Goal: Task Accomplishment & Management: Manage account settings

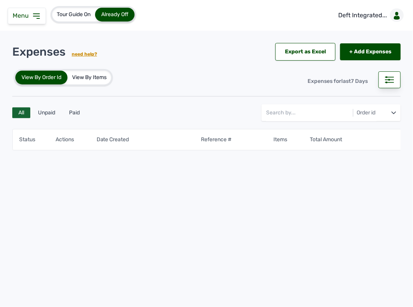
click at [41, 16] on div "Menu" at bounding box center [27, 16] width 38 height 16
click at [39, 15] on icon at bounding box center [36, 16] width 9 height 9
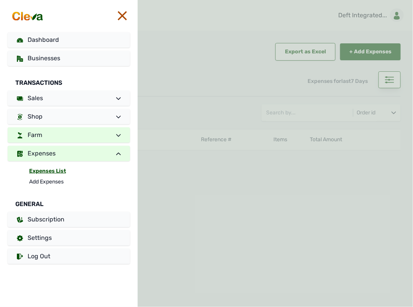
click at [45, 132] on link "Farm" at bounding box center [69, 134] width 122 height 15
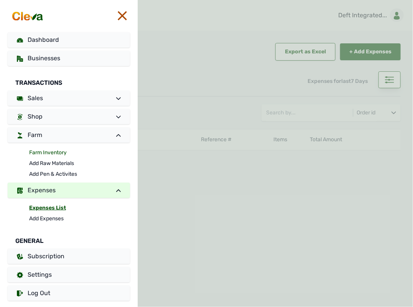
click at [41, 148] on link "Farm Inventory" at bounding box center [79, 152] width 101 height 11
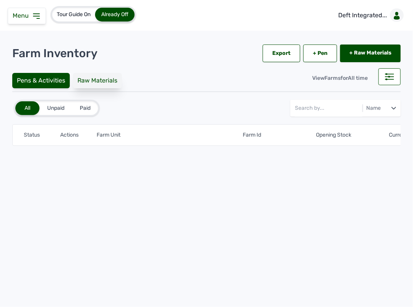
click at [87, 75] on div "Raw Materials" at bounding box center [97, 80] width 49 height 15
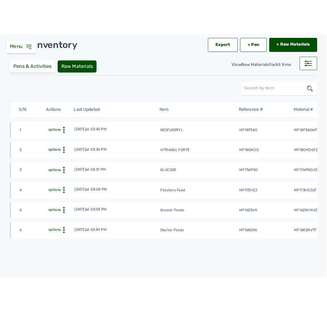
scroll to position [37, 0]
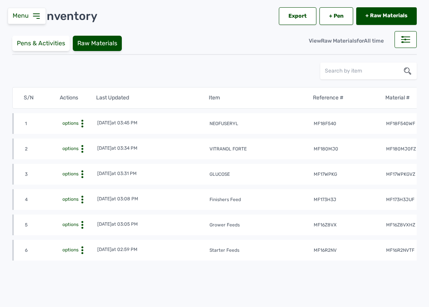
click at [334, 122] on td "mf18f540" at bounding box center [350, 124] width 72 height 8
drag, startPoint x: 334, startPoint y: 122, endPoint x: 321, endPoint y: 123, distance: 13.4
click at [321, 138] on tr "1 options [DATE] 03:45 PM NEOFUSERYL mf18f540 mf18f540WF No Sku" at bounding box center [312, 148] width 601 height 21
click at [321, 123] on td "mf18f540" at bounding box center [350, 124] width 72 height 8
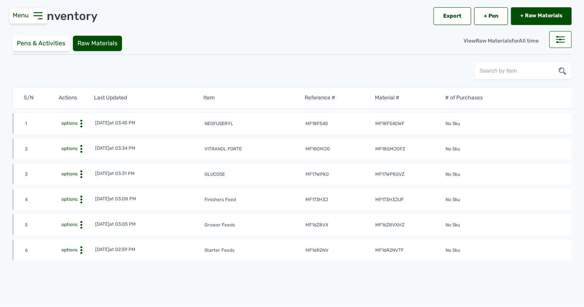
click at [413, 214] on tr "4 options [DATE] 03:08 PM Finishers Feed mf173h3j mf173h3juF No Sku" at bounding box center [304, 224] width 584 height 21
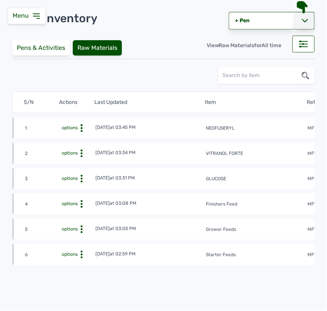
click at [303, 20] on icon at bounding box center [305, 20] width 6 height 3
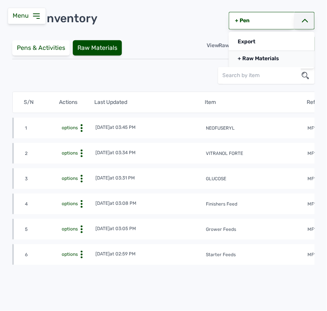
click at [274, 60] on link "+ Raw Materials" at bounding box center [272, 58] width 86 height 17
select select
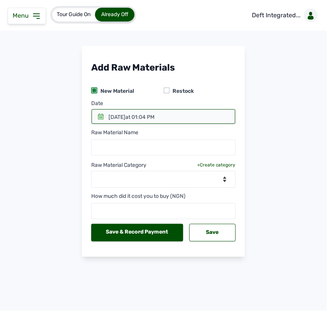
click at [101, 114] on icon at bounding box center [101, 117] width 6 height 6
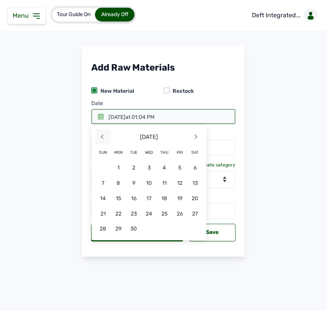
click at [102, 136] on span "<" at bounding box center [102, 136] width 15 height 15
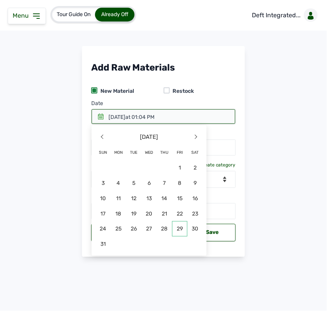
click at [180, 227] on span "29" at bounding box center [179, 228] width 15 height 15
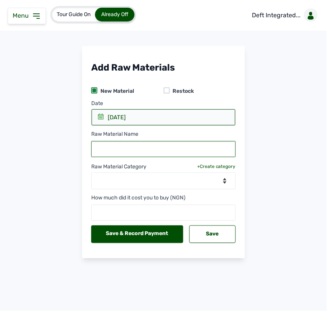
click at [115, 146] on input "text" at bounding box center [163, 149] width 145 height 16
click at [169, 148] on input "text" at bounding box center [163, 149] width 145 height 16
paste input "GOMBORO & MILK"
type input "GOMBORO & MILK"
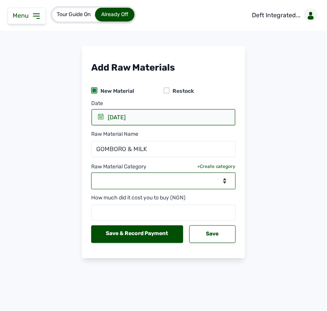
click at [148, 183] on select "--Select Category-- feeds medications vaccines" at bounding box center [163, 181] width 145 height 17
select select "vaccines"
click at [91, 173] on select "--Select Category-- feeds medications vaccines" at bounding box center [163, 181] width 145 height 17
select select
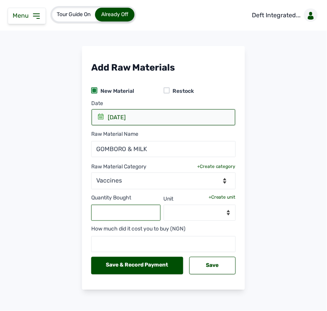
click at [122, 211] on input "text" at bounding box center [125, 213] width 69 height 16
type input "2"
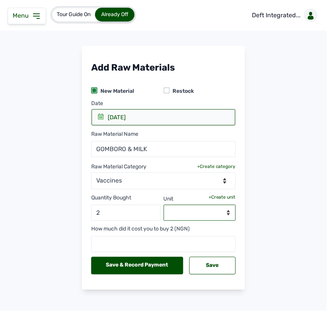
click at [215, 213] on select "--Select unit--" at bounding box center [200, 213] width 72 height 16
click at [225, 196] on div "+Create unit" at bounding box center [222, 197] width 27 height 6
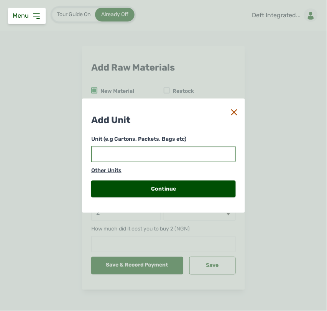
click at [208, 158] on input "text" at bounding box center [163, 154] width 145 height 16
click at [176, 153] on input "text" at bounding box center [163, 154] width 145 height 16
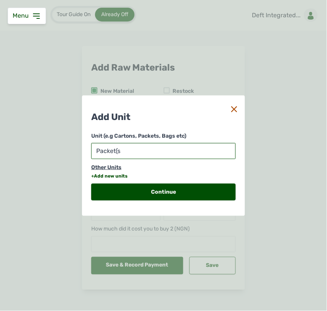
type input "Packet(s)"
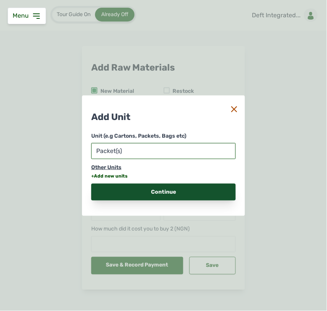
click at [162, 188] on div "Continue" at bounding box center [163, 192] width 145 height 17
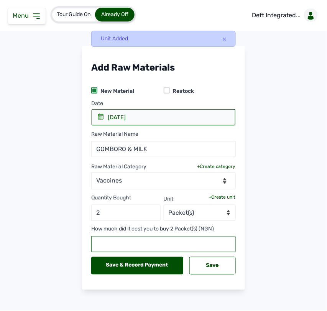
click at [135, 243] on input "text" at bounding box center [163, 244] width 145 height 16
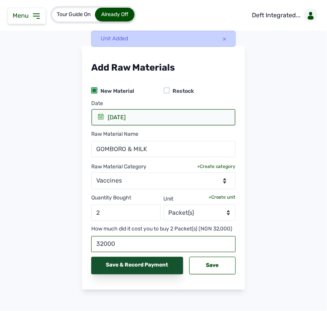
type input "32000"
click at [136, 261] on div "Save & Record Payment" at bounding box center [137, 266] width 92 height 18
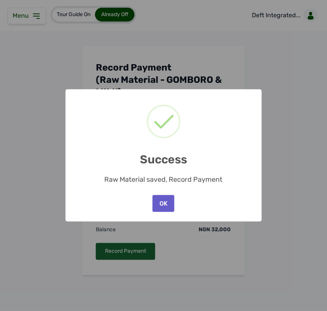
click at [163, 201] on button "OK" at bounding box center [163, 203] width 21 height 17
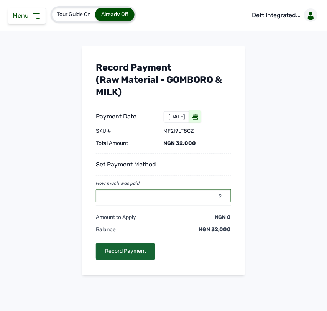
click at [142, 197] on input "0" at bounding box center [163, 195] width 135 height 13
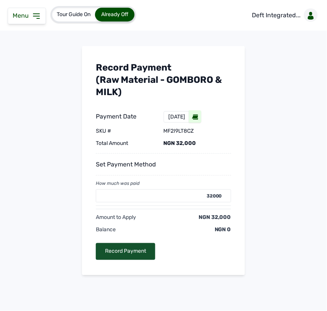
click at [130, 254] on div "Record Payment" at bounding box center [125, 251] width 59 height 17
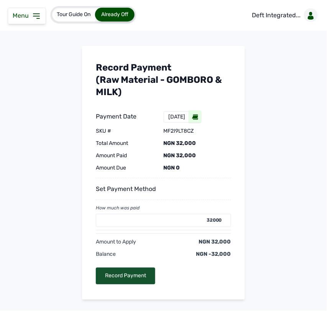
type input "0"
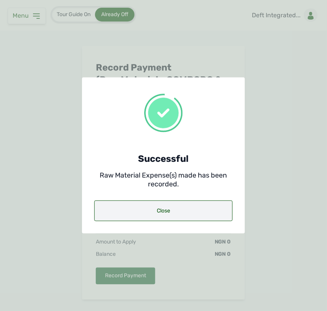
click at [131, 206] on div "Close" at bounding box center [163, 211] width 138 height 21
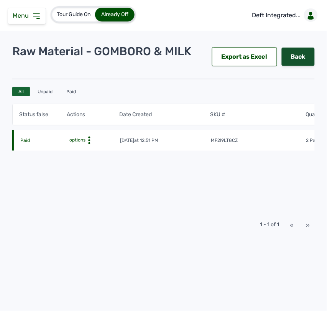
click at [297, 52] on link "Back" at bounding box center [298, 57] width 33 height 18
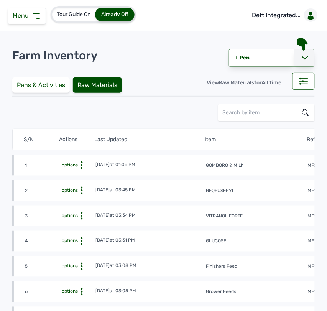
click at [297, 59] on div at bounding box center [304, 58] width 20 height 18
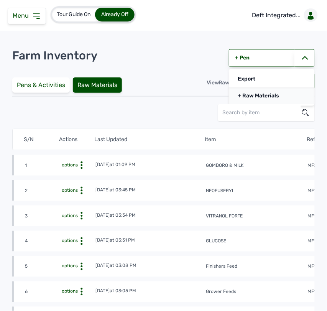
click at [260, 98] on link "+ Raw Materials" at bounding box center [272, 95] width 86 height 17
select select
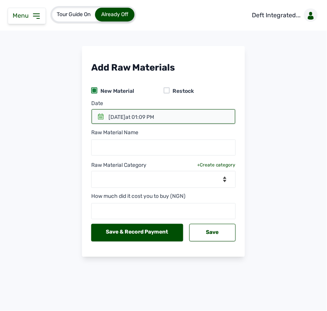
click at [102, 117] on icon at bounding box center [101, 117] width 6 height 6
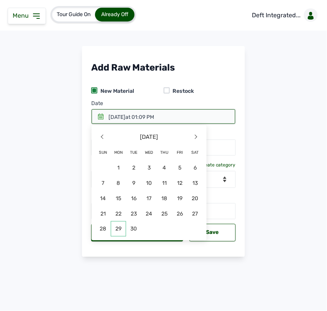
click at [120, 225] on span "29" at bounding box center [118, 228] width 15 height 15
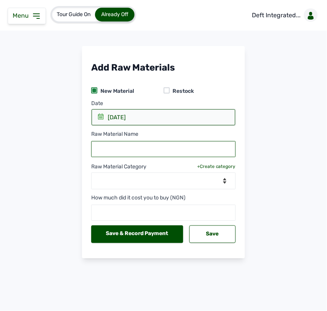
click at [114, 150] on input "text" at bounding box center [163, 149] width 145 height 16
click at [164, 146] on input "text" at bounding box center [163, 149] width 145 height 16
paste input "MAXIYIELD"
type input "MAXIYIELD"
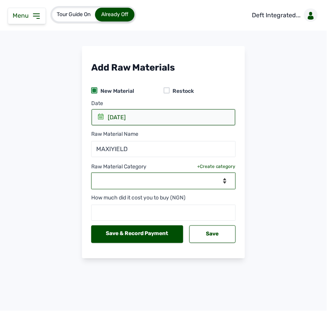
click at [138, 182] on select "--Select Category-- feeds medications vaccines" at bounding box center [163, 181] width 145 height 17
select select "medications"
click at [91, 173] on select "--Select Category-- feeds medications vaccines" at bounding box center [163, 181] width 145 height 17
select select
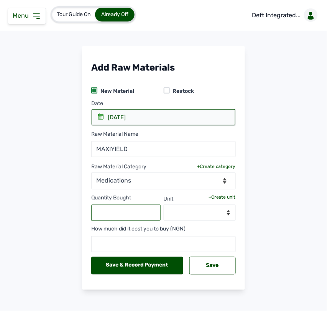
click at [123, 217] on input "text" at bounding box center [125, 213] width 69 height 16
type input "3"
type input "8"
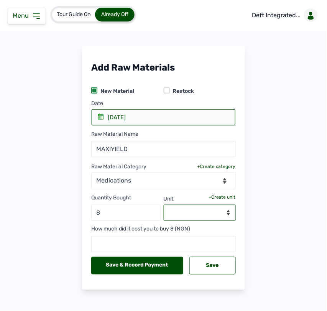
click at [190, 211] on select "--Select unit--" at bounding box center [200, 213] width 72 height 16
click at [196, 209] on select "--Select unit--" at bounding box center [200, 213] width 72 height 16
click at [218, 196] on div "+Create unit" at bounding box center [222, 197] width 27 height 6
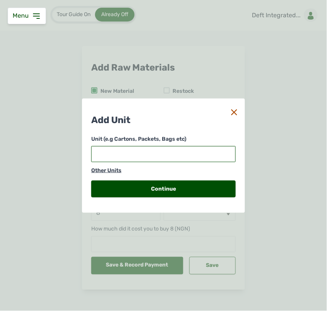
click at [179, 154] on input "text" at bounding box center [163, 154] width 145 height 16
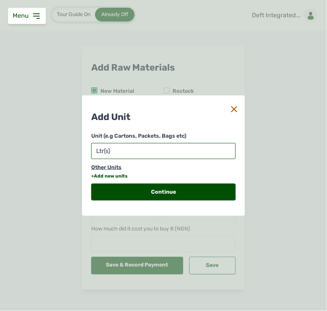
type input "Ltr(s)"
click at [115, 169] on div "Other Units" at bounding box center [163, 168] width 145 height 8
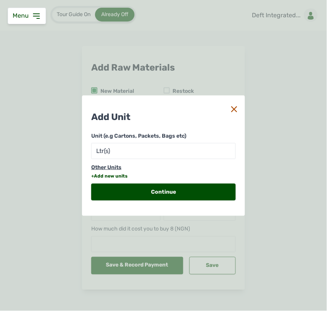
click at [112, 164] on div "Other Units" at bounding box center [163, 168] width 145 height 8
click at [103, 175] on div "+Add new units" at bounding box center [109, 176] width 36 height 6
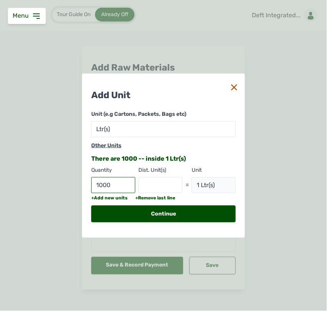
type input "1000"
click at [154, 183] on input "text" at bounding box center [160, 185] width 44 height 16
type input "mls"
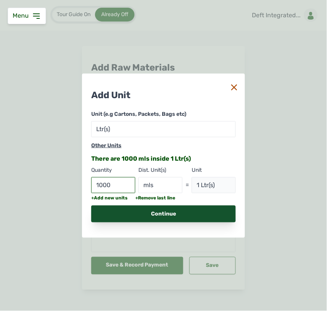
click at [196, 217] on div "Continue" at bounding box center [163, 214] width 145 height 17
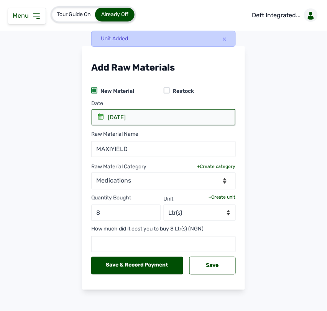
click at [108, 114] on div "[DATE]" at bounding box center [117, 118] width 18 height 8
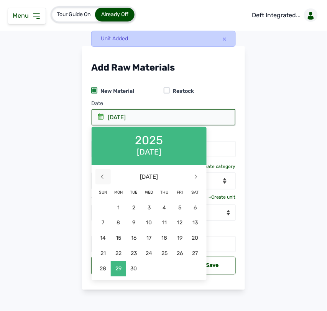
click at [100, 180] on span "<" at bounding box center [102, 176] width 15 height 15
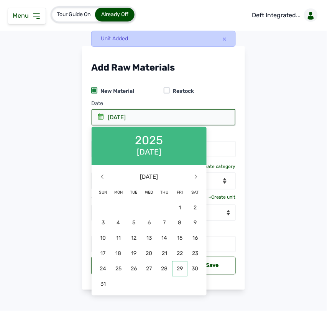
click at [181, 271] on span "29" at bounding box center [179, 268] width 15 height 15
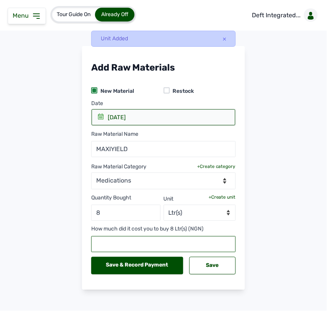
click at [132, 244] on input "text" at bounding box center [163, 244] width 145 height 16
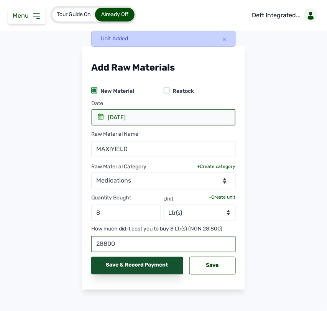
type input "28800"
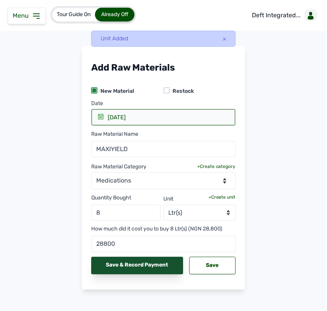
click at [150, 267] on div "Save & Record Payment" at bounding box center [137, 266] width 92 height 18
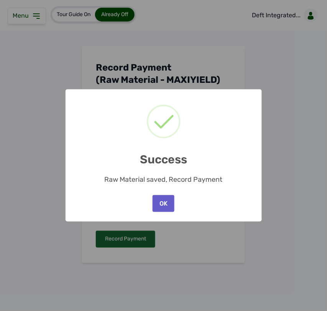
click at [164, 202] on button "OK" at bounding box center [163, 203] width 21 height 17
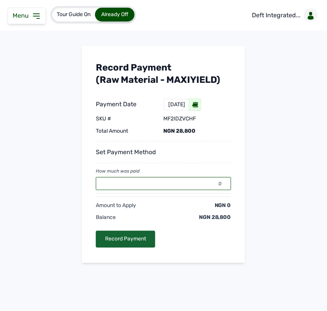
click at [174, 181] on input "0" at bounding box center [163, 183] width 135 height 13
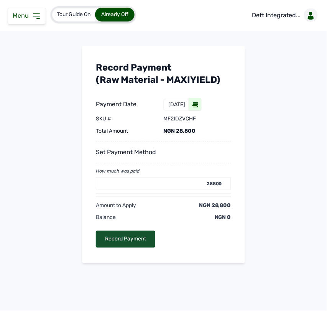
click at [142, 240] on div "Record Payment" at bounding box center [125, 239] width 59 height 17
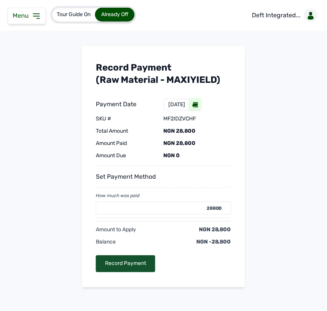
type input "0"
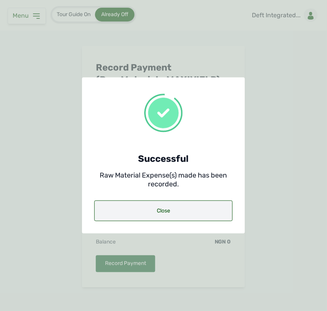
click at [152, 211] on div "Close" at bounding box center [163, 211] width 138 height 21
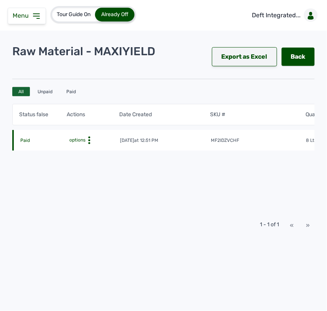
click at [257, 50] on div "Export as Excel" at bounding box center [244, 56] width 65 height 19
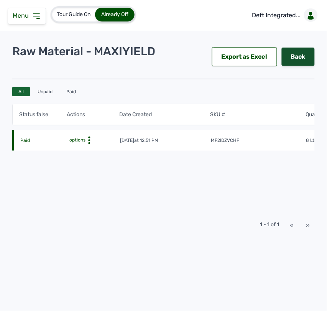
click at [293, 58] on link "Back" at bounding box center [298, 57] width 33 height 18
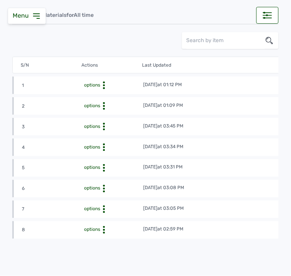
scroll to position [113, 0]
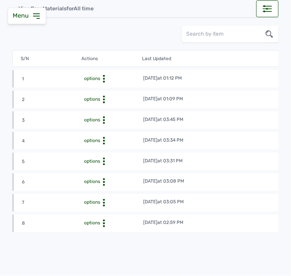
click at [105, 83] on icon at bounding box center [104, 79] width 8 height 8
click at [104, 108] on div "View" at bounding box center [115, 111] width 54 height 9
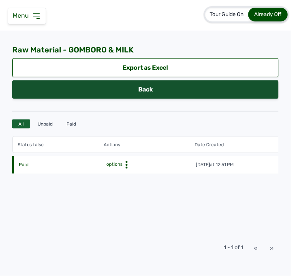
click at [185, 86] on link "Back" at bounding box center [145, 90] width 266 height 18
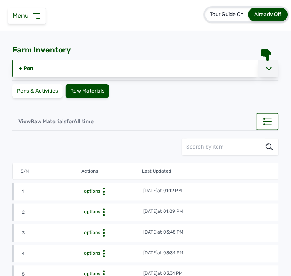
click at [268, 69] on div at bounding box center [268, 69] width 20 height 18
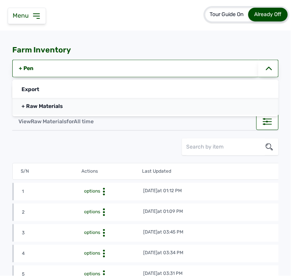
click at [149, 105] on link "+ Raw Materials" at bounding box center [145, 106] width 266 height 17
select select
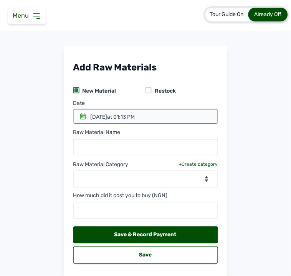
click at [80, 115] on icon at bounding box center [83, 117] width 6 height 6
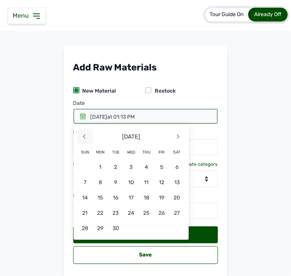
click at [82, 137] on span "<" at bounding box center [84, 136] width 15 height 15
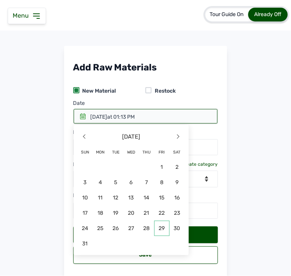
click at [162, 228] on span "29" at bounding box center [161, 228] width 15 height 15
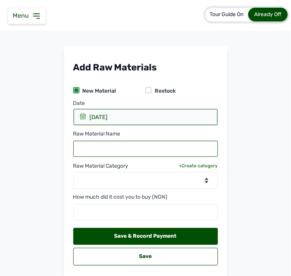
click at [125, 153] on input "text" at bounding box center [145, 149] width 145 height 16
click at [151, 147] on input "text" at bounding box center [145, 149] width 145 height 16
paste input "FISBROILER TONIC"
type input "FISBROILER TONIC"
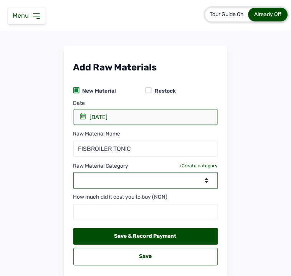
click at [134, 178] on select "--Select Category-- feeds medications vaccines" at bounding box center [145, 181] width 145 height 17
select select "feeds"
click at [73, 173] on select "--Select Category-- feeds medications vaccines" at bounding box center [145, 181] width 145 height 17
select select
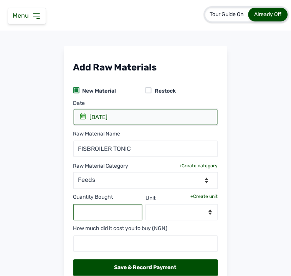
click at [101, 214] on input "text" at bounding box center [107, 213] width 69 height 16
type input "4"
click at [183, 214] on select "--Select unit--" at bounding box center [181, 213] width 72 height 16
click at [201, 197] on div "+Create unit" at bounding box center [204, 197] width 27 height 6
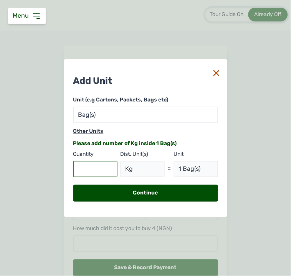
click at [213, 73] on icon at bounding box center [216, 73] width 6 height 6
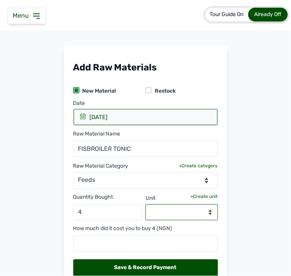
click at [174, 212] on select "--Select unit--" at bounding box center [181, 213] width 72 height 16
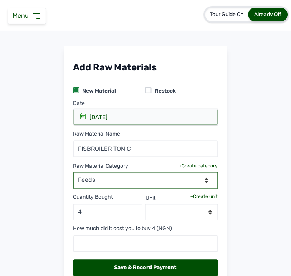
click at [148, 183] on select "--Select Category-- feeds medications vaccines" at bounding box center [145, 181] width 145 height 17
select select "medications"
click at [73, 173] on select "--Select Category-- feeds medications vaccines" at bounding box center [145, 181] width 145 height 17
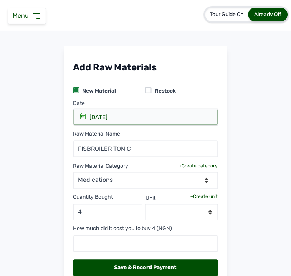
click at [204, 194] on div "+Create unit" at bounding box center [204, 197] width 27 height 6
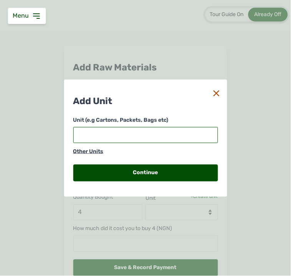
click at [157, 133] on input "text" at bounding box center [145, 135] width 145 height 16
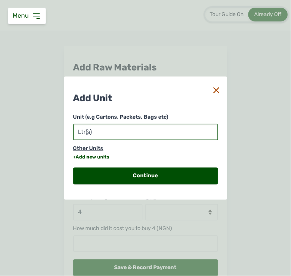
type input "Ltr(s)"
click at [97, 155] on div "+Add new units" at bounding box center [91, 157] width 36 height 6
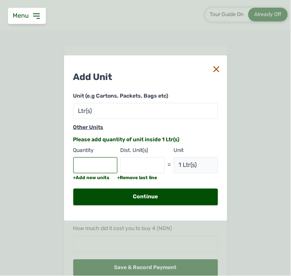
click at [92, 170] on input "text" at bounding box center [95, 166] width 44 height 16
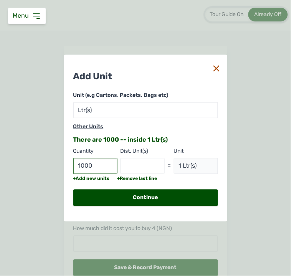
type input "1000"
click at [147, 166] on input "text" at bounding box center [142, 166] width 44 height 16
type input "mls"
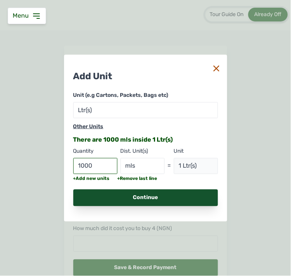
click at [163, 199] on div "Continue" at bounding box center [145, 198] width 145 height 17
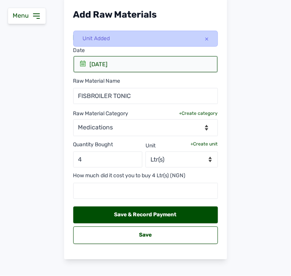
scroll to position [64, 0]
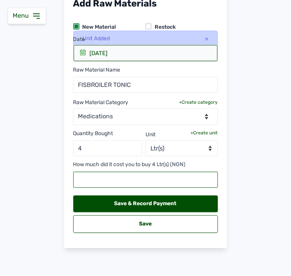
click at [150, 181] on input "text" at bounding box center [145, 180] width 145 height 16
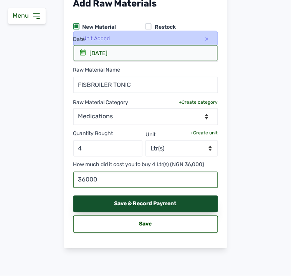
type input "36000"
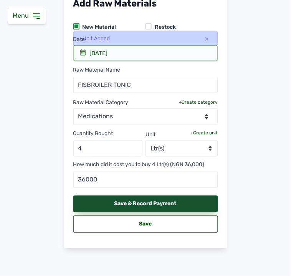
click at [150, 199] on div "Save & Record Payment" at bounding box center [145, 204] width 145 height 17
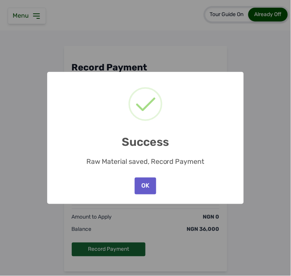
click at [146, 187] on button "OK" at bounding box center [145, 186] width 21 height 17
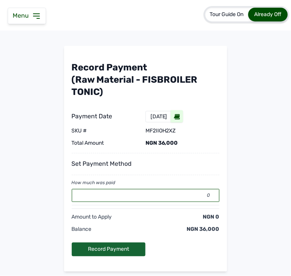
click at [180, 197] on input "0" at bounding box center [146, 195] width 148 height 13
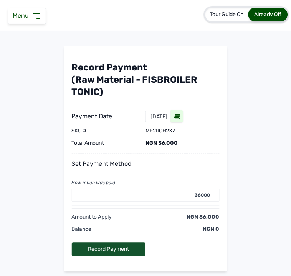
click at [123, 250] on div "Record Payment" at bounding box center [109, 250] width 74 height 14
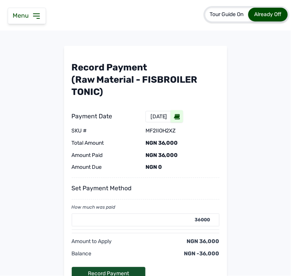
type input "0"
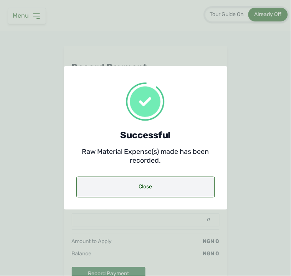
click at [133, 186] on div "Close" at bounding box center [145, 187] width 138 height 21
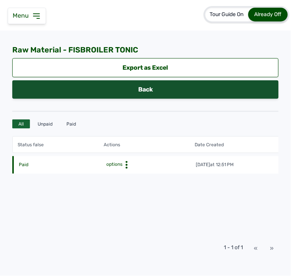
click at [189, 87] on link "Back" at bounding box center [145, 90] width 266 height 18
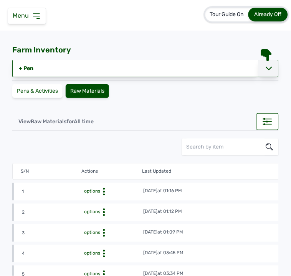
click at [259, 66] on div at bounding box center [268, 69] width 20 height 18
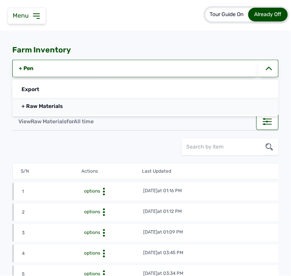
click at [218, 106] on link "+ Raw Materials" at bounding box center [145, 106] width 266 height 17
select select
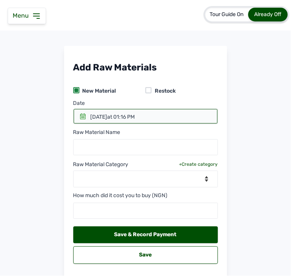
click at [81, 117] on icon at bounding box center [83, 117] width 6 height 6
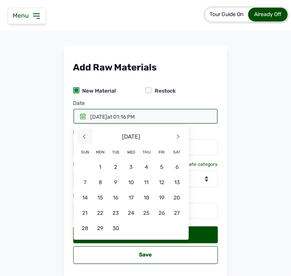
click at [80, 133] on span "<" at bounding box center [84, 136] width 15 height 15
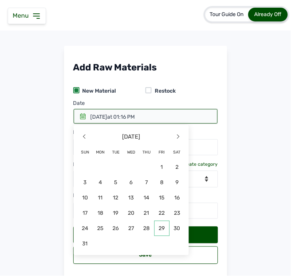
click at [156, 229] on span "29" at bounding box center [161, 228] width 15 height 15
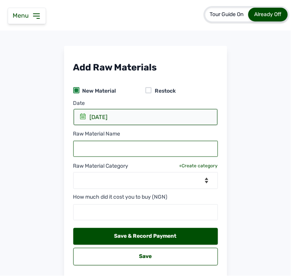
click at [100, 152] on input "text" at bounding box center [145, 149] width 145 height 16
click at [85, 150] on input "LA SOTA VACCINE" at bounding box center [145, 149] width 145 height 16
type input "[PERSON_NAME] VACCINE"
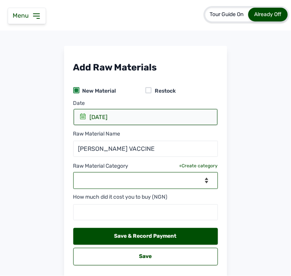
click at [82, 174] on select "--Select Category-- feeds medications vaccines" at bounding box center [145, 181] width 145 height 17
select select "vaccines"
click at [73, 173] on select "--Select Category-- feeds medications vaccines" at bounding box center [145, 181] width 145 height 17
select select
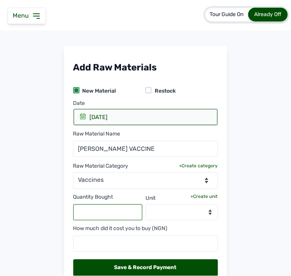
click at [112, 215] on input "text" at bounding box center [107, 213] width 69 height 16
type input "2"
click at [189, 209] on select "--Select unit--" at bounding box center [181, 213] width 72 height 16
click at [202, 197] on div "+Create unit" at bounding box center [204, 197] width 27 height 6
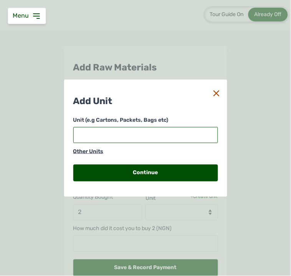
click at [133, 136] on input "text" at bounding box center [145, 135] width 145 height 16
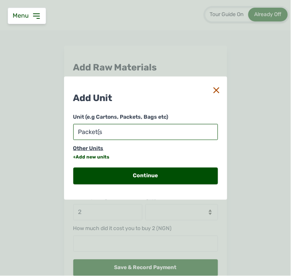
type input "Packet(s)"
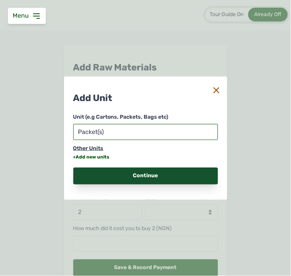
click at [118, 174] on div "Continue" at bounding box center [145, 176] width 145 height 17
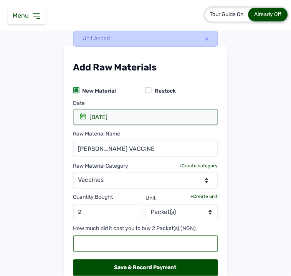
click at [128, 241] on input "text" at bounding box center [145, 244] width 145 height 16
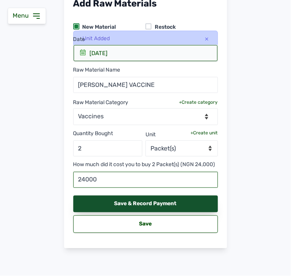
type input "24000"
click at [147, 205] on div "Save & Record Payment" at bounding box center [145, 204] width 145 height 17
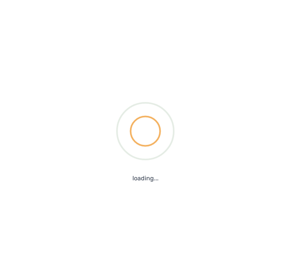
scroll to position [46, 0]
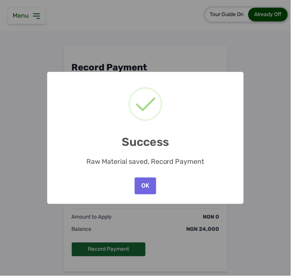
click at [147, 205] on div "× Success Raw Material saved, Record Payment OK No Cancel" at bounding box center [145, 138] width 291 height 276
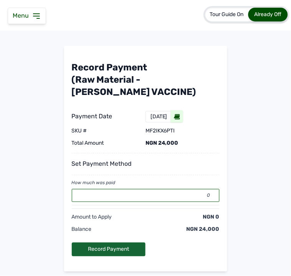
click at [135, 196] on input "0" at bounding box center [146, 195] width 148 height 13
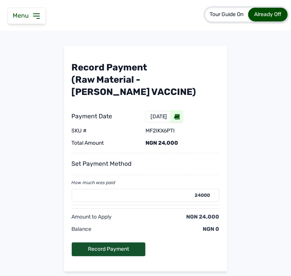
click at [105, 250] on div "Record Payment" at bounding box center [109, 250] width 74 height 14
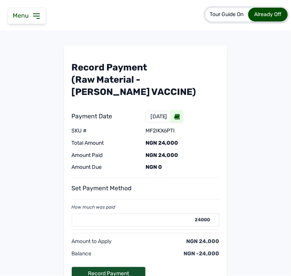
type input "0"
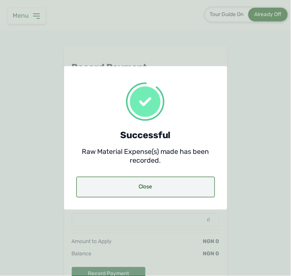
click at [120, 190] on div "Close" at bounding box center [145, 187] width 138 height 21
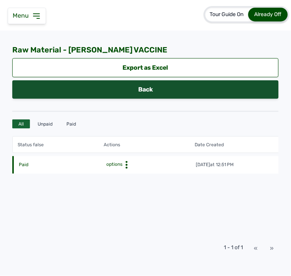
click at [156, 89] on link "Back" at bounding box center [145, 90] width 266 height 18
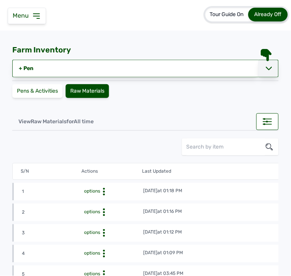
click at [267, 69] on icon at bounding box center [269, 68] width 6 height 3
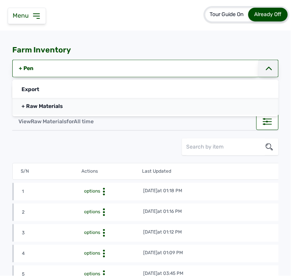
click at [185, 112] on link "+ Raw Materials" at bounding box center [145, 106] width 266 height 17
select select
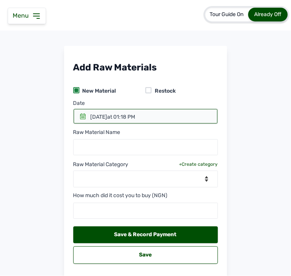
click at [80, 117] on icon at bounding box center [82, 117] width 5 height 6
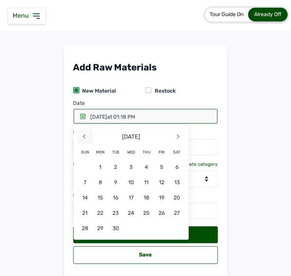
click at [86, 137] on span "<" at bounding box center [84, 136] width 15 height 15
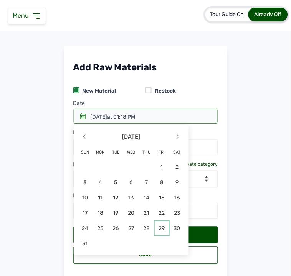
click at [163, 232] on span "29" at bounding box center [161, 228] width 15 height 15
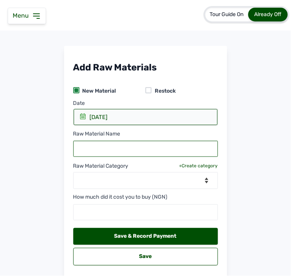
click at [127, 151] on input "text" at bounding box center [145, 149] width 145 height 16
click at [169, 148] on input "text" at bounding box center [145, 149] width 145 height 16
paste input "ISOCHLOR"
type input "ISOCHLOR"
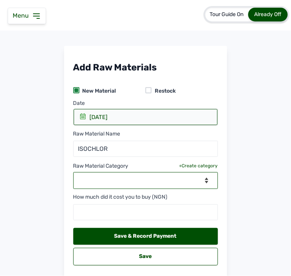
click at [136, 181] on select "--Select Category-- feeds medications vaccines" at bounding box center [145, 181] width 145 height 17
select select "medications"
click at [73, 173] on select "--Select Category-- feeds medications vaccines" at bounding box center [145, 181] width 145 height 17
select select
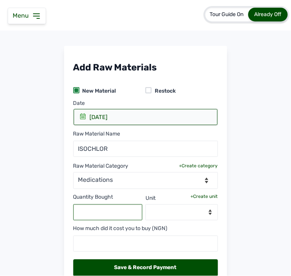
click at [103, 209] on input "text" at bounding box center [107, 213] width 69 height 16
type input "1"
click at [198, 193] on div "Quantity Bought 1 Unit +Create unit --Select unit--" at bounding box center [145, 204] width 145 height 31
click at [198, 196] on div "+Create unit" at bounding box center [204, 197] width 27 height 6
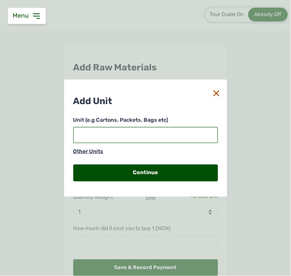
click at [176, 136] on input "text" at bounding box center [145, 135] width 145 height 16
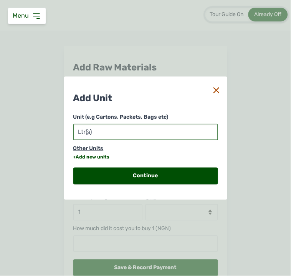
type input "Ltr(s)"
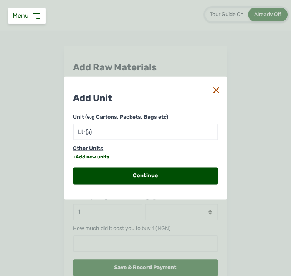
click at [99, 155] on div "+Add new units" at bounding box center [91, 157] width 36 height 6
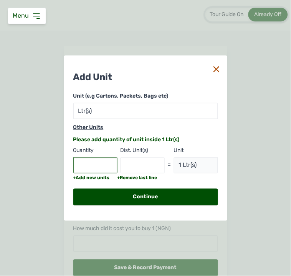
click at [97, 168] on input "text" at bounding box center [95, 166] width 44 height 16
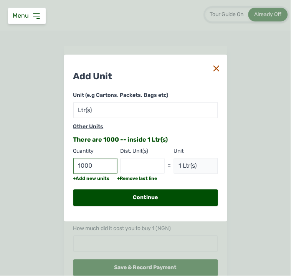
type input "1000"
click at [136, 164] on input "text" at bounding box center [142, 166] width 44 height 16
type input "mls"
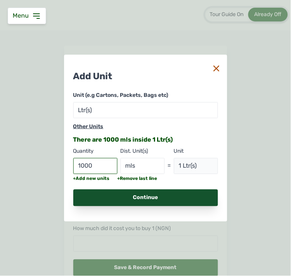
click at [142, 196] on div "Continue" at bounding box center [145, 198] width 145 height 17
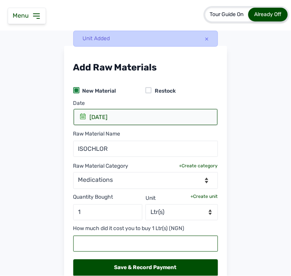
click at [136, 242] on input "text" at bounding box center [145, 244] width 145 height 16
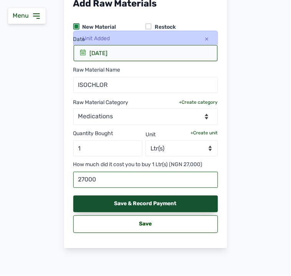
type input "27000"
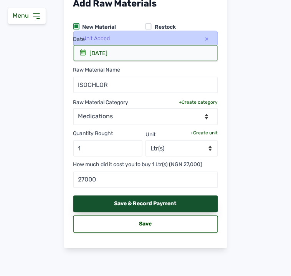
click at [161, 204] on div "Save & Record Payment" at bounding box center [145, 204] width 145 height 17
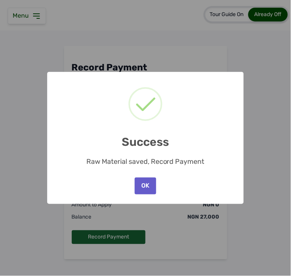
click at [152, 186] on button "OK" at bounding box center [145, 186] width 21 height 17
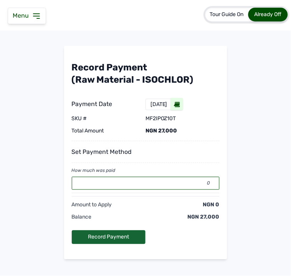
click at [161, 186] on input "0" at bounding box center [146, 183] width 148 height 13
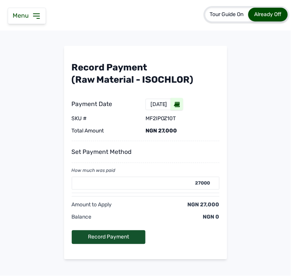
click at [124, 232] on div "Record Payment" at bounding box center [109, 238] width 74 height 14
type input "0"
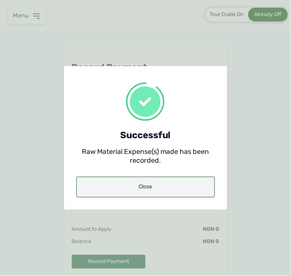
click at [162, 182] on div "Close" at bounding box center [145, 187] width 138 height 21
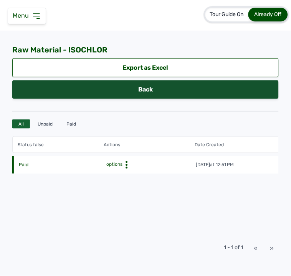
click at [216, 86] on link "Back" at bounding box center [145, 90] width 266 height 18
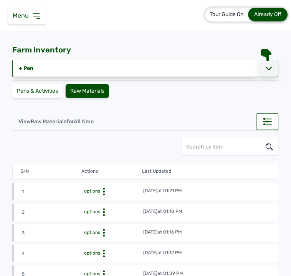
click at [266, 67] on icon at bounding box center [269, 69] width 6 height 6
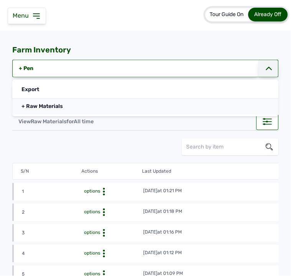
click at [124, 112] on link "+ Raw Materials" at bounding box center [145, 106] width 266 height 17
select select
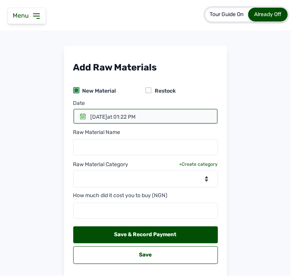
click at [82, 117] on icon at bounding box center [83, 117] width 6 height 6
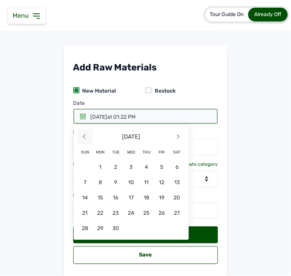
click at [81, 133] on span "<" at bounding box center [84, 136] width 15 height 15
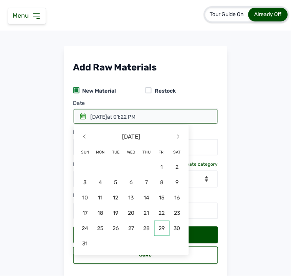
click at [158, 230] on span "29" at bounding box center [161, 228] width 15 height 15
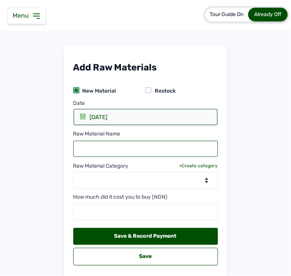
click at [161, 147] on input "text" at bounding box center [145, 149] width 145 height 16
paste input "ANTICOCCI"
type input "ANTICOCCI"
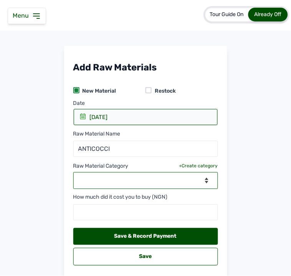
click at [145, 183] on select "--Select Category-- feeds medications vaccines" at bounding box center [145, 181] width 145 height 17
select select "medications"
click at [73, 173] on select "--Select Category-- feeds medications vaccines" at bounding box center [145, 181] width 145 height 17
select select
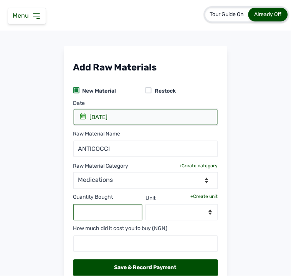
click at [107, 208] on input "text" at bounding box center [107, 213] width 69 height 16
type input "1"
click at [204, 197] on div "+Create unit" at bounding box center [204, 197] width 27 height 6
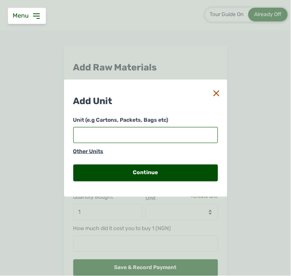
click at [137, 132] on input "text" at bounding box center [145, 135] width 145 height 16
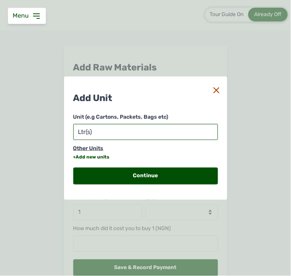
type input "Ltr(s)"
click at [90, 157] on div "+Add new units" at bounding box center [91, 157] width 36 height 6
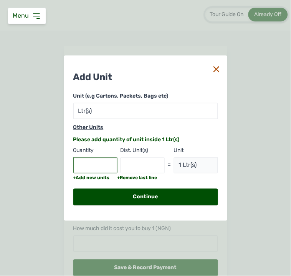
click at [90, 166] on input "text" at bounding box center [95, 166] width 44 height 16
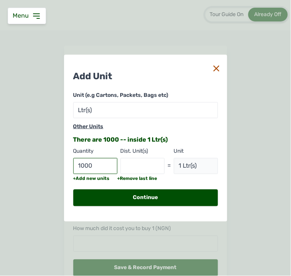
type input "1000"
click at [134, 162] on input "text" at bounding box center [142, 166] width 44 height 16
type input "mls"
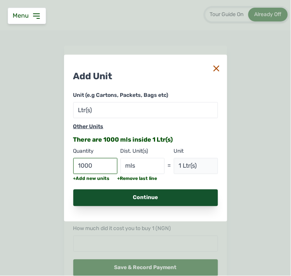
click at [105, 194] on div "Continue" at bounding box center [145, 198] width 145 height 17
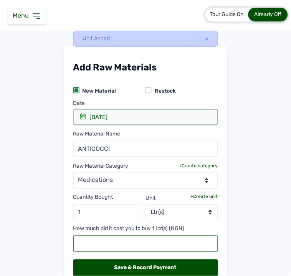
click at [114, 242] on input "text" at bounding box center [145, 244] width 145 height 16
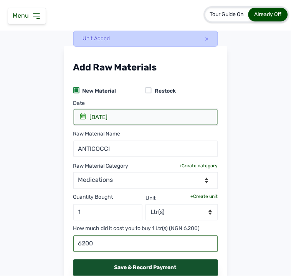
type input "6200"
click at [112, 270] on div "Save & Record Payment" at bounding box center [145, 268] width 145 height 17
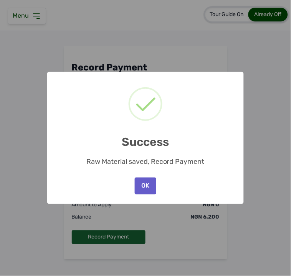
click at [148, 184] on button "OK" at bounding box center [145, 186] width 21 height 17
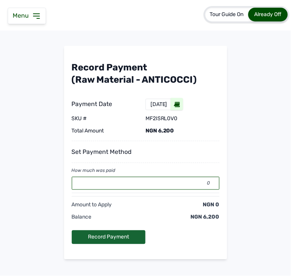
click at [193, 187] on input "0" at bounding box center [146, 183] width 148 height 13
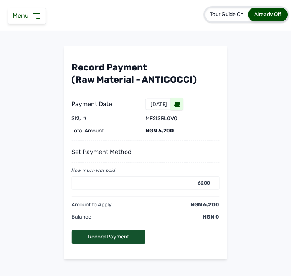
click at [136, 238] on div "Record Payment" at bounding box center [109, 238] width 74 height 14
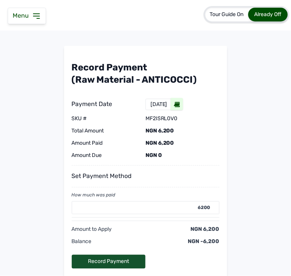
type input "0"
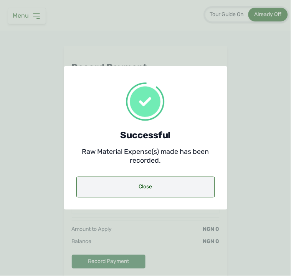
click at [153, 183] on div "Close" at bounding box center [145, 187] width 138 height 21
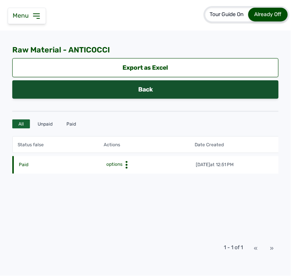
click at [158, 94] on link "Back" at bounding box center [145, 90] width 266 height 18
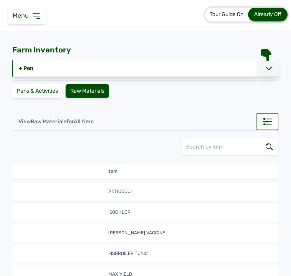
click at [266, 66] on icon at bounding box center [269, 69] width 6 height 6
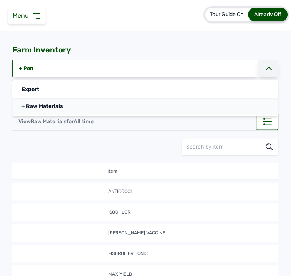
click at [164, 110] on link "+ Raw Materials" at bounding box center [145, 106] width 266 height 17
select select
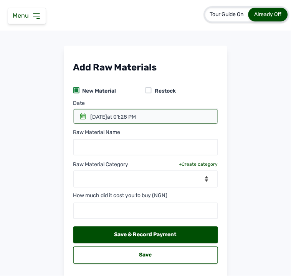
click at [77, 114] on div at bounding box center [146, 116] width 144 height 15
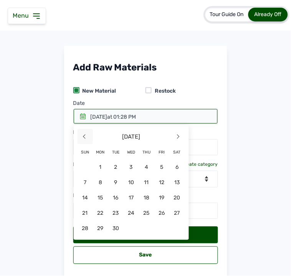
click at [85, 135] on span "<" at bounding box center [84, 136] width 15 height 15
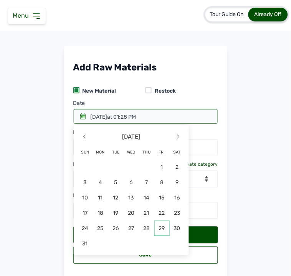
click at [158, 229] on span "29" at bounding box center [161, 228] width 15 height 15
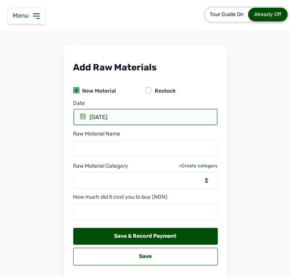
drag, startPoint x: 117, startPoint y: 158, endPoint x: 117, endPoint y: 151, distance: 6.5
click at [117, 151] on div "Date [DATE] 2025 [DATE] < [DATE] > Sun Mon Tue Wed Thu Fri Sat 1 2 3 4 5 6 7 8 …" at bounding box center [145, 183] width 145 height 166
click at [117, 151] on input "text" at bounding box center [145, 149] width 145 height 16
type input "CALCIUM"
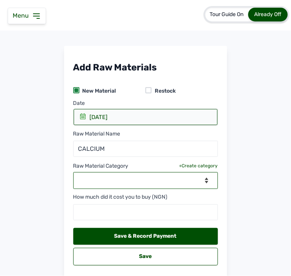
click at [134, 183] on select "--Select Category-- feeds medications vaccines" at bounding box center [145, 181] width 145 height 17
select select "medications"
click at [73, 173] on select "--Select Category-- feeds medications vaccines" at bounding box center [145, 181] width 145 height 17
select select
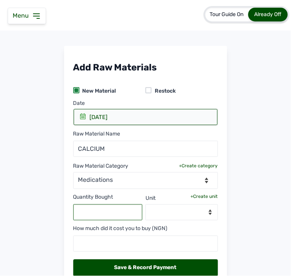
click at [122, 210] on input "text" at bounding box center [107, 213] width 69 height 16
type input "2"
click at [204, 197] on div "+Create unit" at bounding box center [204, 197] width 27 height 6
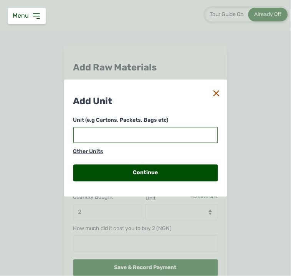
click at [182, 134] on input "text" at bounding box center [145, 135] width 145 height 16
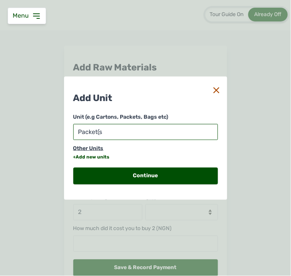
type input "Packet(s)"
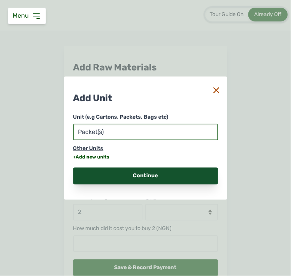
click at [168, 174] on div "Continue" at bounding box center [145, 176] width 145 height 17
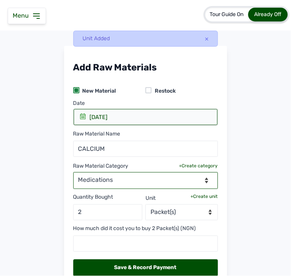
click at [168, 174] on select "--Select Category-- feeds medications vaccines" at bounding box center [145, 181] width 145 height 17
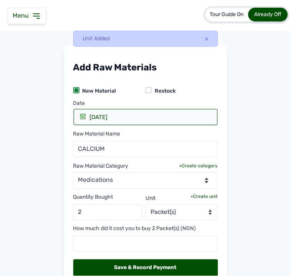
click at [242, 239] on main "Add Raw Materials New Material Restock Unit Added Date [DATE] 2025 [DATE] < [DA…" at bounding box center [145, 185] width 291 height 279
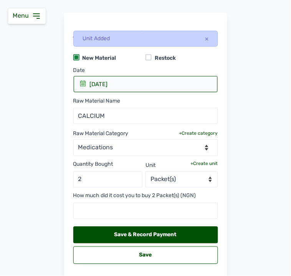
scroll to position [64, 0]
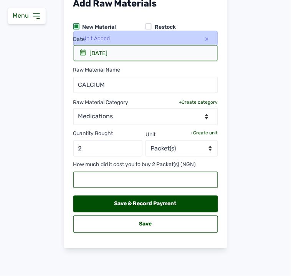
click at [184, 183] on input "text" at bounding box center [145, 180] width 145 height 16
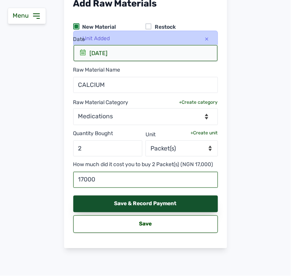
type input "17000"
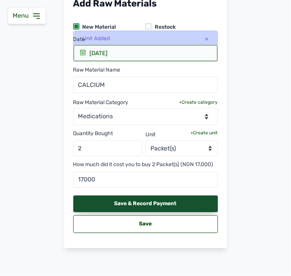
click at [174, 205] on div "Save & Record Payment" at bounding box center [145, 204] width 145 height 17
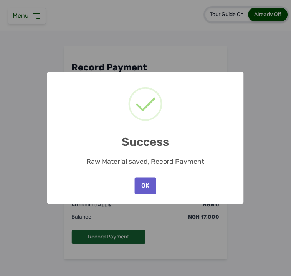
click at [150, 188] on button "OK" at bounding box center [145, 186] width 21 height 17
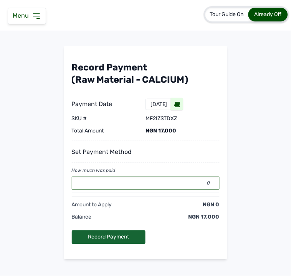
click at [148, 189] on input "0" at bounding box center [146, 183] width 148 height 13
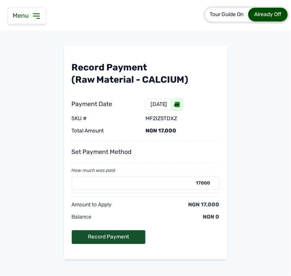
click at [127, 236] on div "Record Payment" at bounding box center [109, 238] width 74 height 14
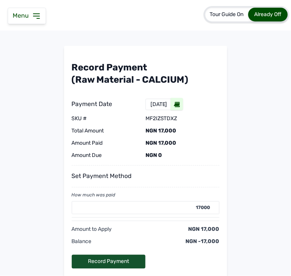
type input "0"
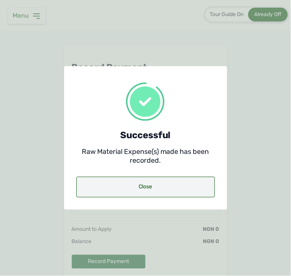
click at [146, 189] on div "Close" at bounding box center [145, 187] width 138 height 21
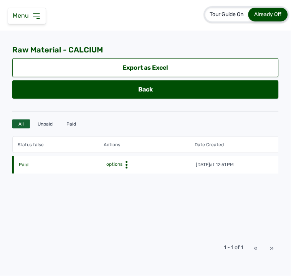
click at [113, 204] on div "Status false Actions Date Created SKU # Quantity Total Amount Paid options [DAT…" at bounding box center [145, 184] width 266 height 104
click at [35, 15] on icon at bounding box center [36, 16] width 9 height 9
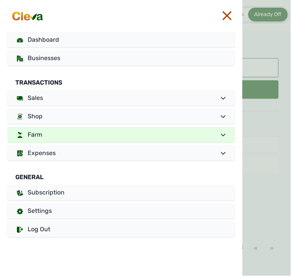
click at [95, 132] on link "Farm" at bounding box center [121, 134] width 227 height 15
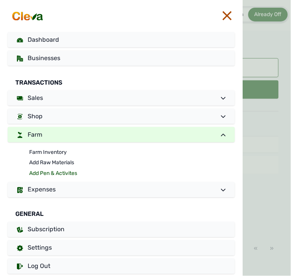
click at [66, 173] on link "Add Pen & Activites" at bounding box center [132, 174] width 206 height 11
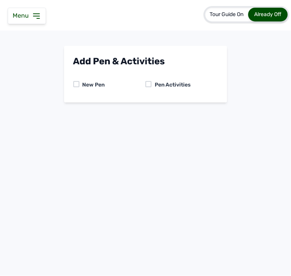
click at [148, 81] on div at bounding box center [148, 84] width 6 height 6
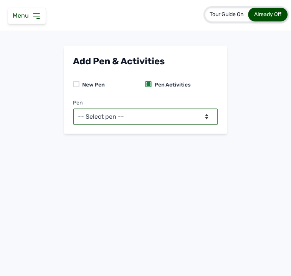
click at [179, 116] on select "-- Select pen --" at bounding box center [145, 117] width 145 height 16
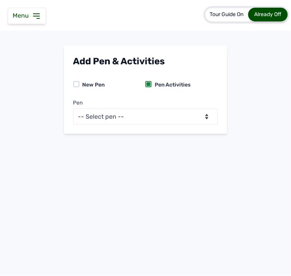
click at [77, 82] on div at bounding box center [76, 84] width 6 height 6
select select "0"
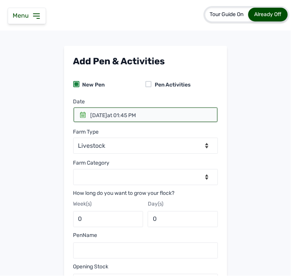
click at [82, 114] on icon at bounding box center [83, 115] width 6 height 6
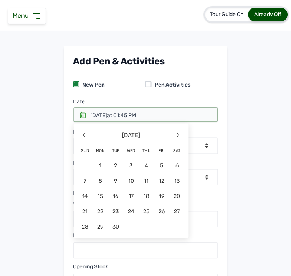
click at [270, 113] on main "Add Pen & Activities New Pen Pen Activities Date < [DATE] > Sun Mon Tue Wed Thu…" at bounding box center [145, 226] width 291 height 360
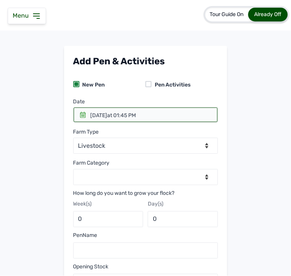
click at [136, 115] on span "at 01:45 PM" at bounding box center [121, 115] width 29 height 7
click at [75, 114] on div at bounding box center [146, 115] width 144 height 15
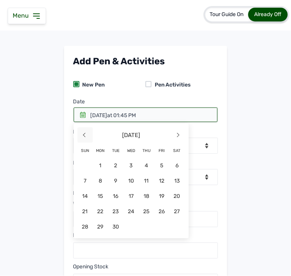
click at [82, 135] on span "<" at bounding box center [84, 135] width 15 height 15
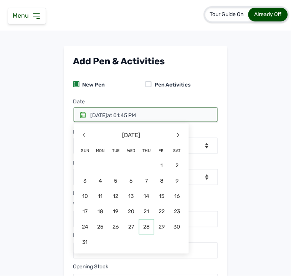
click at [148, 231] on span "28" at bounding box center [146, 227] width 15 height 15
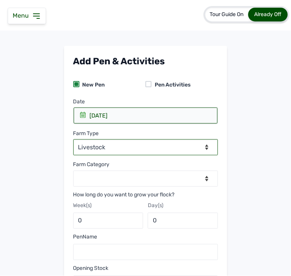
click at [97, 144] on select "--Select farm type-- Livestock" at bounding box center [145, 148] width 145 height 16
click at [73, 140] on select "--Select farm type-- Livestock" at bounding box center [145, 148] width 145 height 16
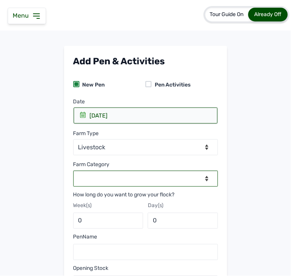
click at [104, 176] on select "--Select category-- Broilers Layers" at bounding box center [145, 179] width 145 height 16
select select "Broilers"
click at [73, 171] on select "--Select category-- Broilers Layers" at bounding box center [145, 179] width 145 height 16
type input "8"
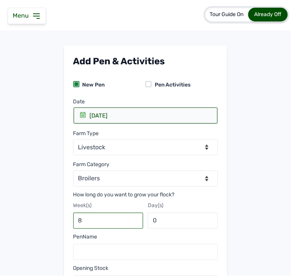
click at [93, 220] on input "8" at bounding box center [108, 221] width 70 height 16
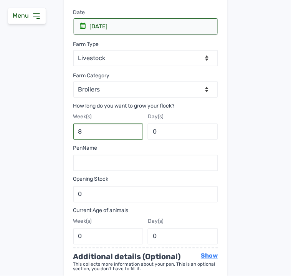
scroll to position [61, 0]
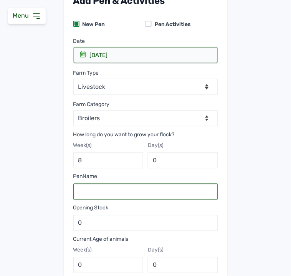
click at [108, 193] on input "text" at bounding box center [145, 192] width 145 height 16
type input "p"
type input "P"
type input "BATCH 1"
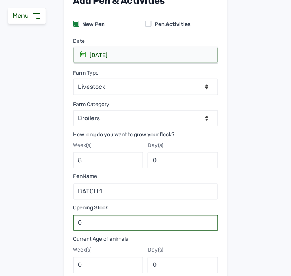
click at [123, 225] on input "0" at bounding box center [145, 224] width 145 height 16
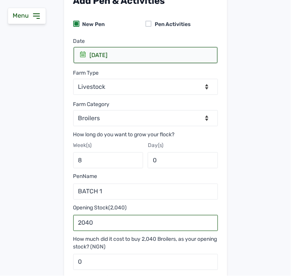
scroll to position [185, 0]
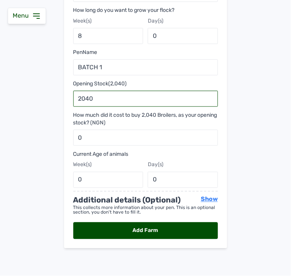
type input "2040"
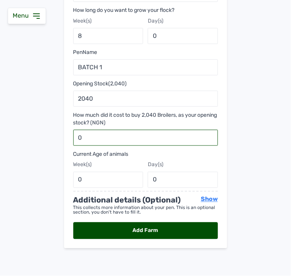
click at [104, 141] on input "0" at bounding box center [145, 138] width 145 height 16
click at [110, 139] on input "text" at bounding box center [145, 138] width 145 height 16
type input "2260000"
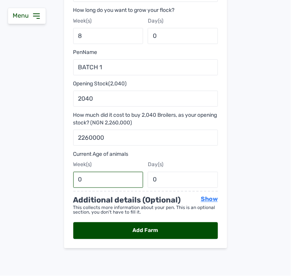
click at [120, 177] on input "0" at bounding box center [108, 180] width 70 height 16
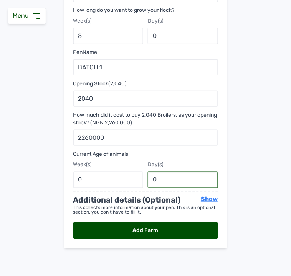
click at [157, 181] on input "0" at bounding box center [183, 180] width 70 height 16
type input "1"
click at [133, 230] on div "Add Farm" at bounding box center [145, 231] width 145 height 17
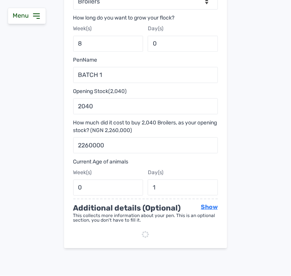
scroll to position [0, 0]
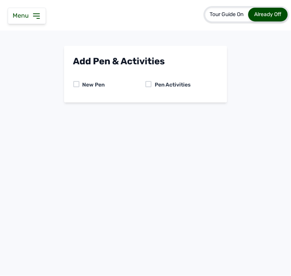
click at [148, 85] on div at bounding box center [148, 84] width 6 height 6
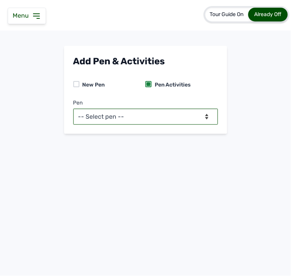
click at [147, 110] on select "-- Select pen -- BATCH 1 (Broilers)" at bounding box center [145, 117] width 145 height 16
select select "mf2jqycq6487"
click at [73, 109] on select "-- Select pen -- BATCH 1 (Broilers)" at bounding box center [145, 117] width 145 height 16
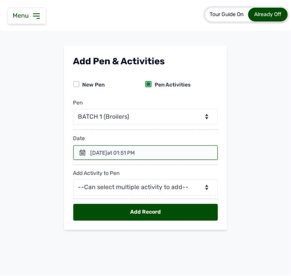
click at [85, 154] on icon at bounding box center [82, 153] width 5 height 6
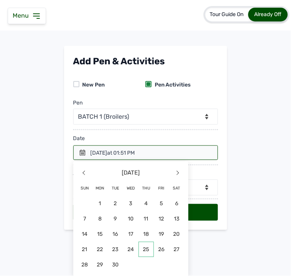
scroll to position [0, 0]
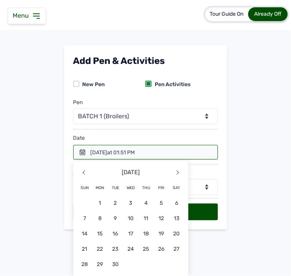
click at [79, 152] on icon at bounding box center [82, 153] width 6 height 6
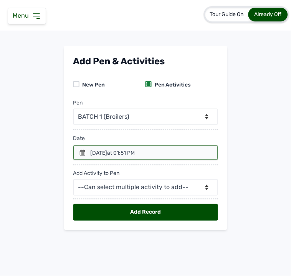
scroll to position [0, 0]
click at [146, 158] on div at bounding box center [145, 153] width 145 height 15
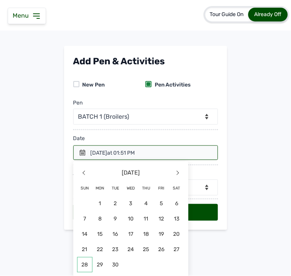
click at [83, 263] on span "28" at bounding box center [84, 265] width 15 height 15
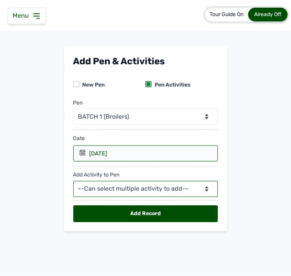
click at [138, 189] on select "--Can select multiple activity to add-- Raw Material Losses Weight" at bounding box center [145, 189] width 145 height 16
select select "Raw Material"
click at [73, 182] on select "--Can select multiple activity to add-- Raw Material Losses Weight" at bounding box center [145, 189] width 145 height 16
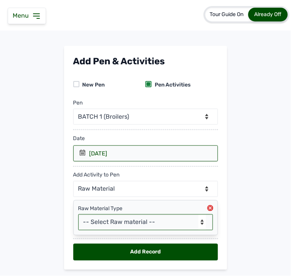
click at [128, 220] on select "-- Select Raw material -- feeds medications vaccines" at bounding box center [145, 223] width 135 height 16
select select "feeds"
click at [78, 215] on select "-- Select Raw material -- feeds medications vaccines" at bounding box center [145, 223] width 135 height 16
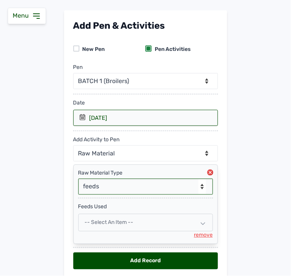
scroll to position [67, 0]
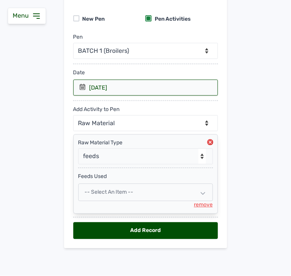
click at [139, 195] on div "-- Select an Item --" at bounding box center [145, 193] width 135 height 18
select select
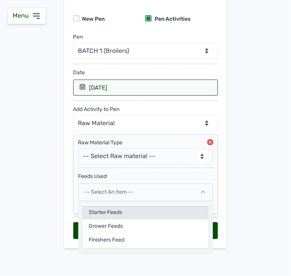
click at [135, 220] on div "Starter Feeds" at bounding box center [145, 227] width 125 height 14
select select
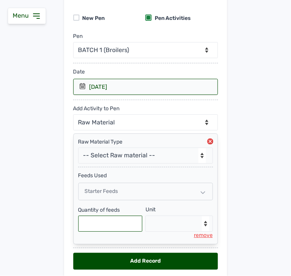
click at [114, 224] on input "text" at bounding box center [110, 224] width 64 height 16
type input "25"
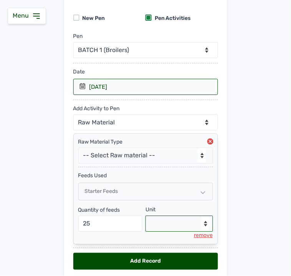
click at [182, 224] on select "--Select unit-- Bag(s) Kg" at bounding box center [178, 224] width 67 height 16
select select "Kg"
click at [145, 217] on select "--Select unit-- Bag(s) Kg" at bounding box center [178, 224] width 67 height 16
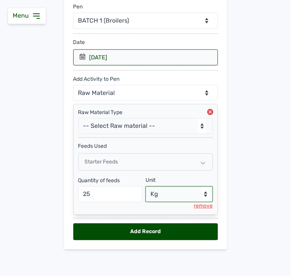
scroll to position [98, 0]
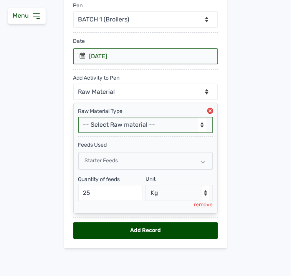
click at [161, 126] on select "-- Select Raw material -- feeds medications vaccines" at bounding box center [145, 125] width 135 height 16
click at [248, 102] on main "Add Pen & Activities New Pen Pen Activities Pen -- Select pen -- BATCH 1 (Broil…" at bounding box center [145, 105] width 291 height 313
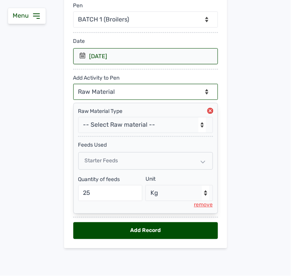
click at [156, 95] on select "--Can select multiple activity to add-- Raw Material Losses Weight" at bounding box center [145, 92] width 145 height 16
click at [201, 161] on icon at bounding box center [203, 162] width 5 height 5
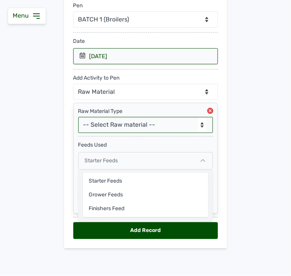
click at [191, 131] on select "-- Select Raw material -- feeds medications vaccines" at bounding box center [145, 125] width 135 height 16
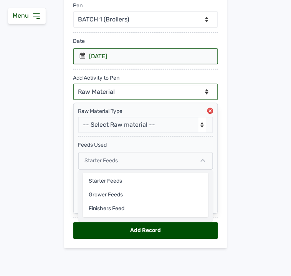
click at [186, 92] on select "--Can select multiple activity to add-- Raw Material Losses Weight" at bounding box center [145, 92] width 145 height 16
select select "Losses"
click at [73, 84] on select "--Can select multiple activity to add-- Raw Material Losses Weight" at bounding box center [145, 92] width 145 height 16
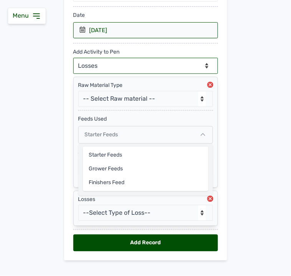
scroll to position [137, 0]
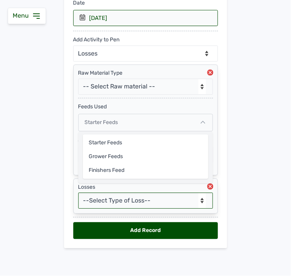
click at [132, 197] on select "--Select Type of Loss-- Mortality Culled Theft" at bounding box center [145, 201] width 135 height 16
select select "Mortality"
click at [78, 193] on select "--Select Type of Loss-- Mortality Culled Theft" at bounding box center [145, 201] width 135 height 16
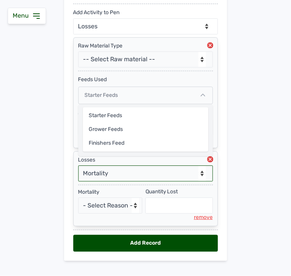
scroll to position [177, 0]
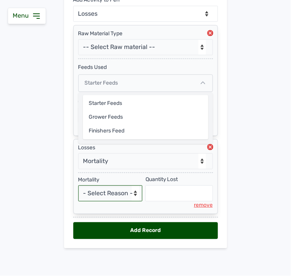
click at [123, 191] on select "- Select Reason - Disease Late Vaccination Wrong Vaccination Heat [MEDICAL_DATA…" at bounding box center [110, 194] width 64 height 16
select select "Others"
click at [78, 186] on select "- Select Reason - Disease Late Vaccination Wrong Vaccination Heat [MEDICAL_DATA…" at bounding box center [110, 194] width 64 height 16
select select "null"
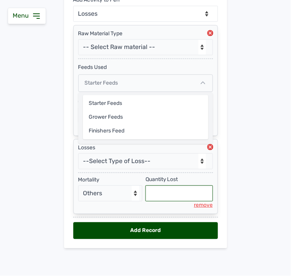
click at [163, 187] on input "text" at bounding box center [178, 194] width 67 height 16
type input "3"
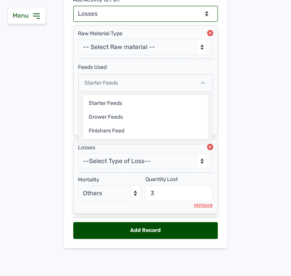
click at [170, 15] on select "--Can select multiple activity to add-- Raw Material Losses Weight" at bounding box center [145, 14] width 145 height 16
select select "Weight"
click at [73, 6] on select "--Can select multiple activity to add-- Raw Material Losses Weight" at bounding box center [145, 14] width 145 height 16
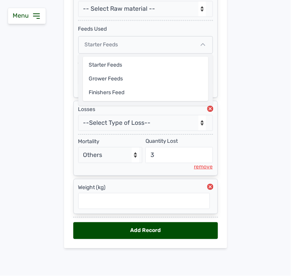
scroll to position [216, 0]
click at [141, 209] on input "text" at bounding box center [144, 201] width 132 height 16
type input "0"
type input "3"
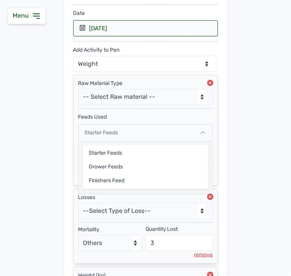
scroll to position [149, 0]
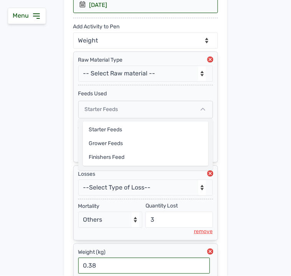
type input "0.38"
click at [201, 110] on icon at bounding box center [203, 109] width 5 height 5
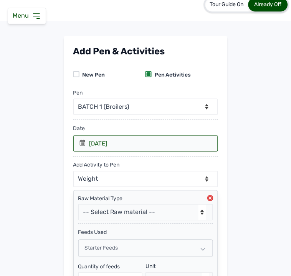
scroll to position [8, 0]
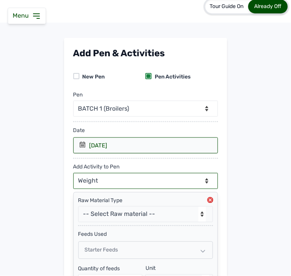
click at [197, 184] on select "--Can select multiple activity to add-- Raw Material Losses Weight" at bounding box center [145, 181] width 145 height 16
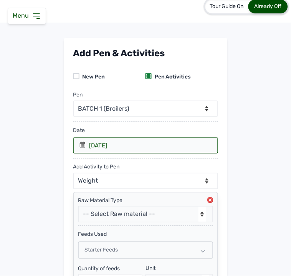
click at [248, 189] on main "Add Pen & Activities New Pen Pen Activities Pen -- Select pen -- BATCH 1 (Broil…" at bounding box center [145, 252] width 291 height 429
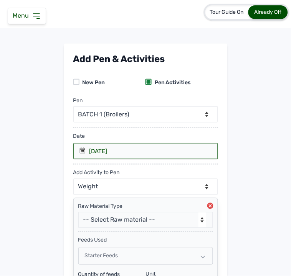
scroll to position [216, 0]
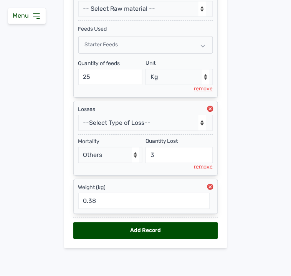
click at [174, 229] on div "Add Record" at bounding box center [145, 231] width 145 height 17
select select "null"
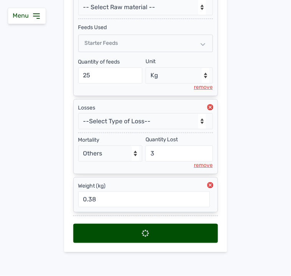
select select
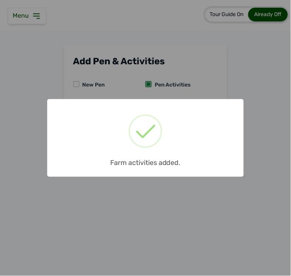
scroll to position [0, 0]
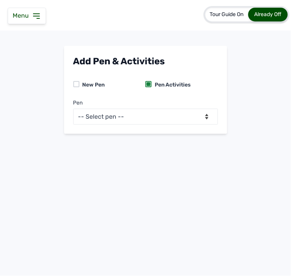
click at [224, 181] on div "Tour Guide On Already Off Deft Integrated... Add Pen & Activities New Pen Pen A…" at bounding box center [145, 138] width 291 height 276
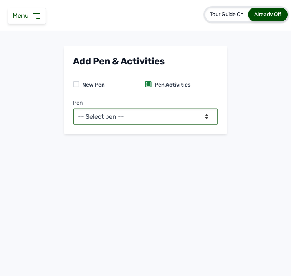
click at [201, 113] on select "-- Select pen -- BATCH 1 (Broilers)" at bounding box center [145, 117] width 145 height 16
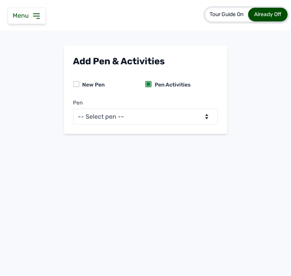
click at [36, 14] on icon at bounding box center [36, 16] width 9 height 9
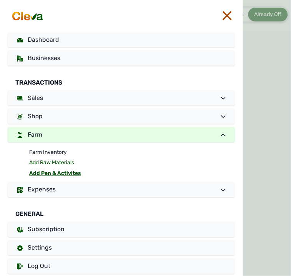
click at [47, 160] on link "Add Raw Materials" at bounding box center [132, 163] width 206 height 11
select select
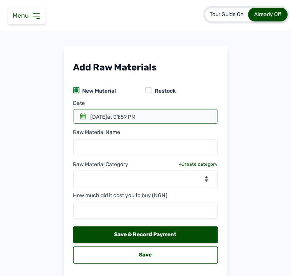
click at [80, 117] on icon at bounding box center [83, 117] width 6 height 6
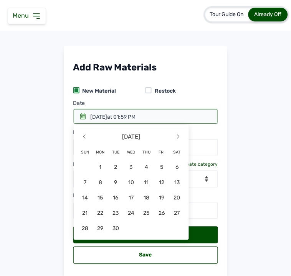
click at [81, 117] on icon at bounding box center [83, 117] width 6 height 6
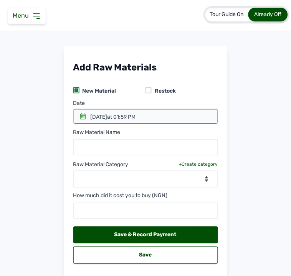
click at [81, 117] on icon at bounding box center [83, 117] width 6 height 6
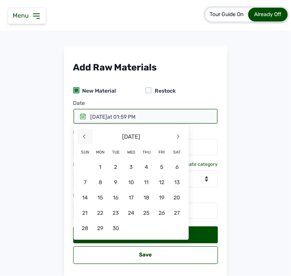
click at [81, 136] on span "<" at bounding box center [84, 136] width 15 height 15
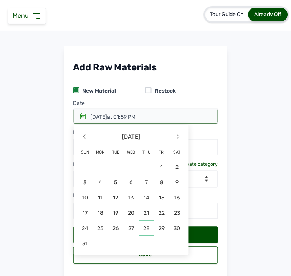
click at [145, 231] on span "28" at bounding box center [146, 228] width 15 height 15
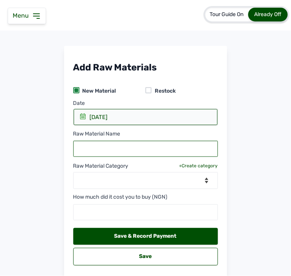
click at [111, 151] on input "text" at bounding box center [145, 149] width 145 height 16
type input "Charcoal"
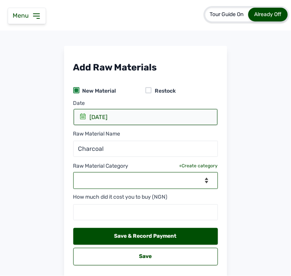
click at [113, 178] on select "--Select Category-- feeds medications vaccines" at bounding box center [145, 181] width 145 height 17
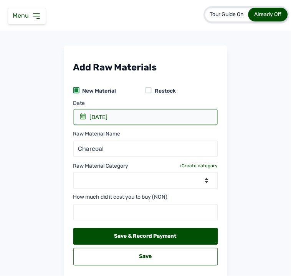
click at [187, 166] on div "+Create category" at bounding box center [198, 166] width 39 height 6
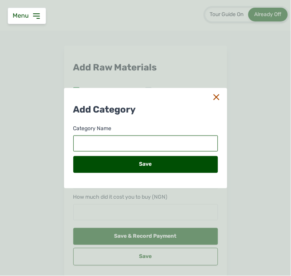
click at [146, 142] on input "text" at bounding box center [145, 144] width 145 height 16
type input "Biomass Fuel"
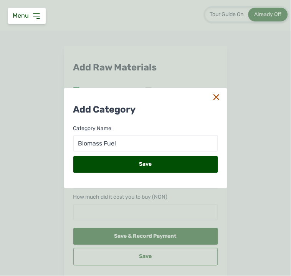
click at [136, 163] on div "Save" at bounding box center [145, 164] width 145 height 17
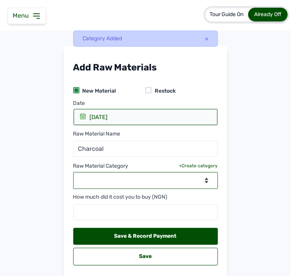
click at [191, 179] on select "--Select Category-- Biomass Fuel feeds medications vaccines" at bounding box center [145, 181] width 145 height 17
select select "Biomass Fuel"
click at [73, 173] on select "--Select Category-- Biomass Fuel feeds medications vaccines" at bounding box center [145, 181] width 145 height 17
select select
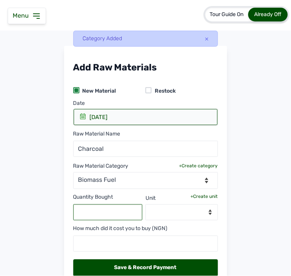
click at [117, 212] on input "text" at bounding box center [107, 213] width 69 height 16
click at [205, 38] on icon at bounding box center [206, 39] width 3 height 3
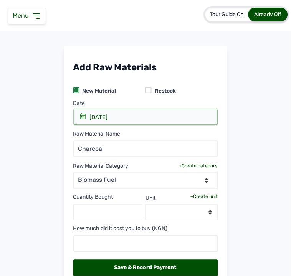
click at [37, 14] on icon at bounding box center [36, 16] width 9 height 9
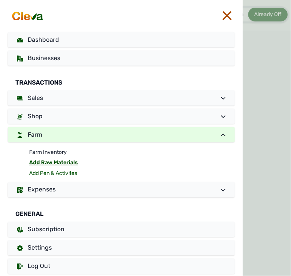
click at [63, 171] on link "Add Pen & Activites" at bounding box center [132, 174] width 206 height 11
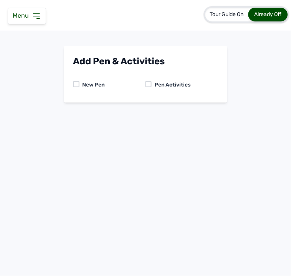
click at [148, 82] on div at bounding box center [148, 84] width 6 height 6
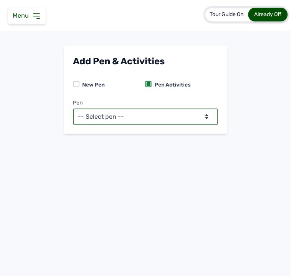
click at [158, 115] on select "-- Select pen -- BATCH 1 (Broilers)" at bounding box center [145, 117] width 145 height 16
select select "mf2jqycq6487"
click at [73, 109] on select "-- Select pen -- BATCH 1 (Broilers)" at bounding box center [145, 117] width 145 height 16
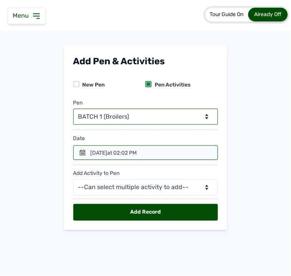
click at [86, 156] on div at bounding box center [145, 153] width 145 height 15
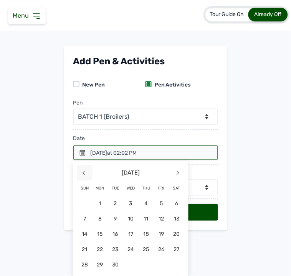
click at [82, 173] on span "<" at bounding box center [84, 173] width 15 height 15
click at [160, 263] on span "29" at bounding box center [161, 265] width 15 height 15
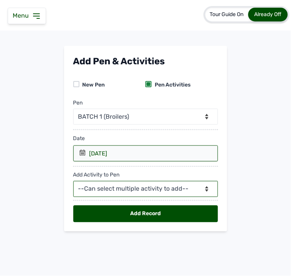
click at [129, 192] on select "--Can select multiple activity to add-- Raw Material Losses Weight" at bounding box center [145, 189] width 145 height 16
select select "Raw Material"
click at [73, 182] on select "--Can select multiple activity to add-- Raw Material Losses Weight" at bounding box center [145, 189] width 145 height 16
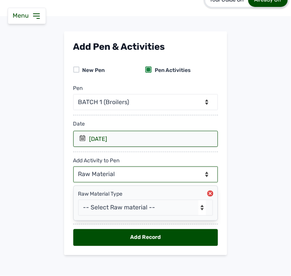
scroll to position [22, 0]
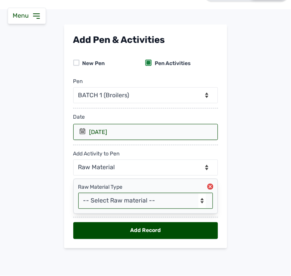
click at [158, 198] on select "-- Select Raw material -- Biomass Fuel feeds medications vaccines" at bounding box center [145, 201] width 135 height 16
select select "feeds"
click at [78, 193] on select "-- Select Raw material -- Biomass Fuel feeds medications vaccines" at bounding box center [145, 201] width 135 height 16
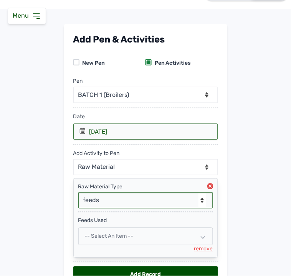
click at [102, 239] on span "-- Select an Item --" at bounding box center [109, 237] width 49 height 7
select select
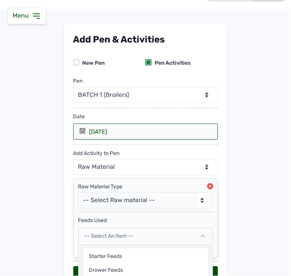
scroll to position [67, 0]
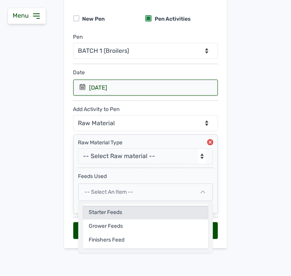
click at [106, 220] on div "Starter Feeds" at bounding box center [145, 227] width 125 height 14
select select
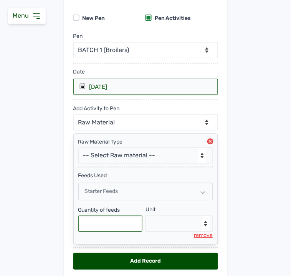
click at [115, 232] on input "text" at bounding box center [110, 224] width 64 height 16
type input "50"
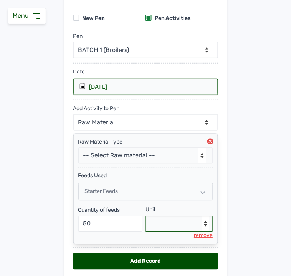
click at [163, 221] on select "--Select unit-- Bag(s) Kg" at bounding box center [178, 224] width 67 height 16
select select "Kg"
click at [145, 217] on select "--Select unit-- Bag(s) Kg" at bounding box center [178, 224] width 67 height 16
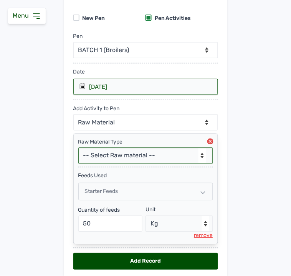
click at [105, 158] on select "-- Select Raw material -- Biomass Fuel feeds medications vaccines" at bounding box center [145, 156] width 135 height 16
click at [118, 160] on select "-- Select Raw material -- Biomass Fuel feeds medications vaccines" at bounding box center [145, 156] width 135 height 16
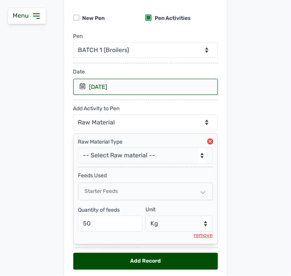
click at [245, 161] on main "Add Pen & Activities New Pen Pen Activities Pen -- Select pen -- BATCH 1 (Broil…" at bounding box center [145, 135] width 291 height 313
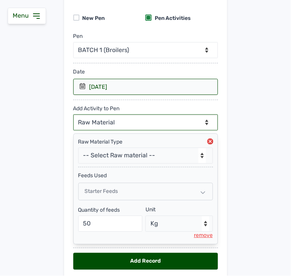
click at [139, 125] on select "--Can select multiple activity to add-- Raw Material Losses Weight" at bounding box center [145, 123] width 145 height 16
select select "Losses"
click at [73, 115] on select "--Can select multiple activity to add-- Raw Material Losses Weight" at bounding box center [145, 123] width 145 height 16
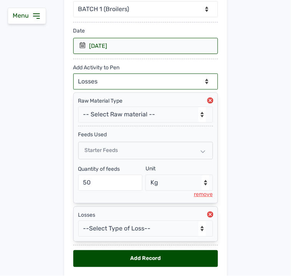
scroll to position [137, 0]
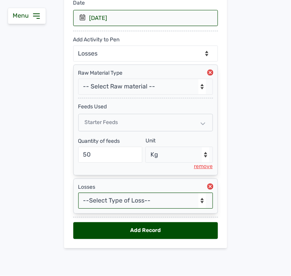
click at [127, 198] on select "--Select Type of Loss-- Mortality Culled Theft" at bounding box center [145, 201] width 135 height 16
click at [78, 193] on select "--Select Type of Loss-- Mortality Culled Theft" at bounding box center [145, 201] width 135 height 16
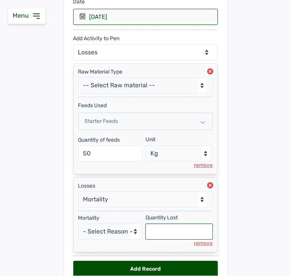
click at [166, 232] on input "text" at bounding box center [178, 232] width 67 height 16
select select "null"
type input "8"
type input "9"
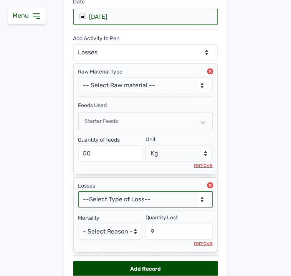
click at [163, 202] on select "--Select Type of Loss-- Mortality Culled Theft" at bounding box center [145, 200] width 135 height 16
select select "Mortality"
click at [78, 193] on select "--Select Type of Loss-- Mortality Culled Theft" at bounding box center [145, 200] width 135 height 16
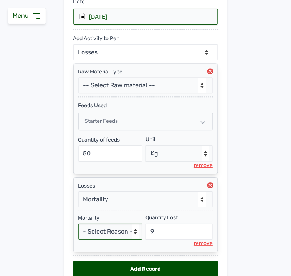
click at [109, 232] on select "- Select Reason - Disease Late Vaccination Wrong Vaccination Heat [MEDICAL_DATA…" at bounding box center [110, 232] width 64 height 16
select select "Others"
click at [78, 225] on select "- Select Reason - Disease Late Vaccination Wrong Vaccination Heat [MEDICAL_DATA…" at bounding box center [110, 232] width 64 height 16
select select "null"
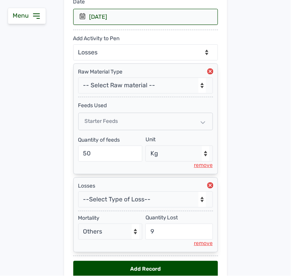
click at [253, 189] on main "Add Pen & Activities New Pen Pen Activities Pen -- Select pen -- BATCH 1 (Broil…" at bounding box center [145, 104] width 291 height 391
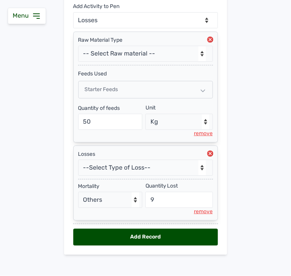
scroll to position [177, 0]
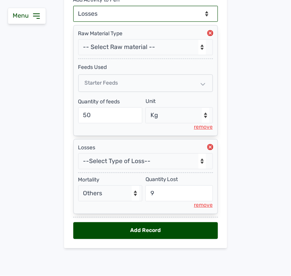
click at [162, 14] on select "--Can select multiple activity to add-- Raw Material Losses Weight" at bounding box center [145, 14] width 145 height 16
select select "Weight"
click at [73, 6] on select "--Can select multiple activity to add-- Raw Material Losses Weight" at bounding box center [145, 14] width 145 height 16
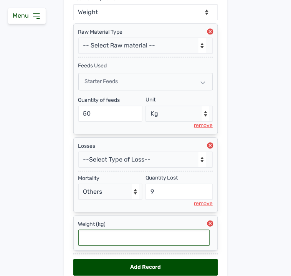
click at [144, 240] on input "text" at bounding box center [144, 238] width 132 height 16
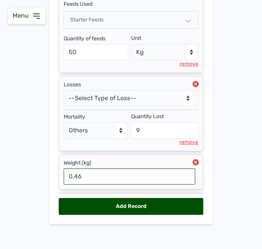
scroll to position [242, 0]
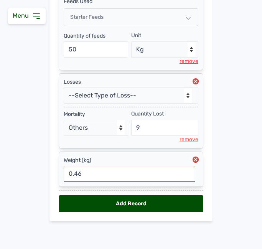
type input "0.46"
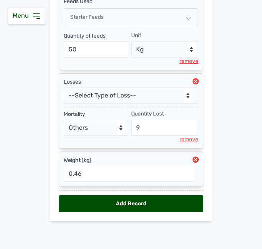
click at [157, 201] on div "Add Record" at bounding box center [131, 203] width 145 height 17
select select "null"
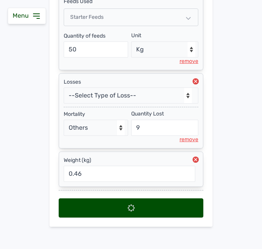
scroll to position [0, 0]
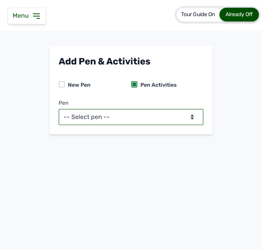
click at [144, 116] on select "-- Select pen -- BATCH 1 (Broilers)" at bounding box center [131, 117] width 145 height 16
select select "mf2jqycq6487"
click at [59, 109] on select "-- Select pen -- BATCH 1 (Broilers)" at bounding box center [131, 117] width 145 height 16
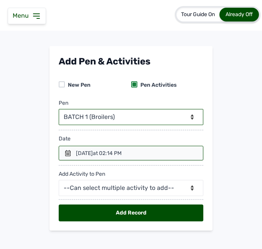
click at [67, 152] on icon at bounding box center [67, 153] width 5 height 6
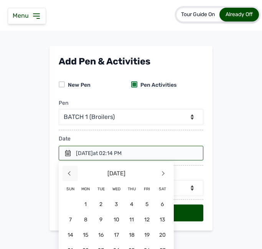
click at [68, 176] on span "<" at bounding box center [70, 173] width 15 height 15
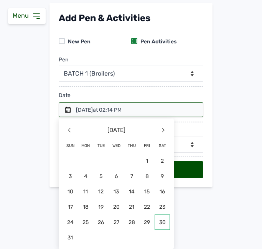
click at [158, 222] on span "30" at bounding box center [162, 221] width 15 height 15
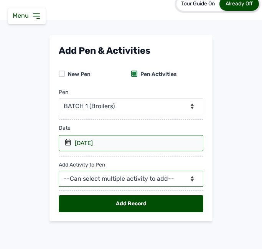
click at [122, 175] on select "--Can select multiple activity to add-- Raw Material Losses Weight" at bounding box center [131, 179] width 145 height 16
select select "Raw Material"
click at [59, 171] on select "--Can select multiple activity to add-- Raw Material Losses Weight" at bounding box center [131, 179] width 145 height 16
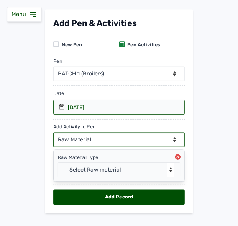
scroll to position [49, 0]
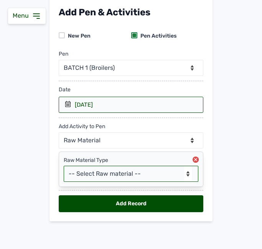
click at [119, 171] on select "-- Select Raw material -- Biomass Fuel feeds medications vaccines" at bounding box center [131, 174] width 135 height 16
select select "feeds"
click at [64, 166] on select "-- Select Raw material -- Biomass Fuel feeds medications vaccines" at bounding box center [131, 174] width 135 height 16
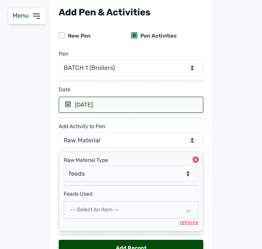
click at [148, 209] on div "-- Select an Item --" at bounding box center [131, 210] width 135 height 18
select select
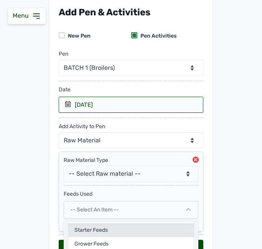
click at [105, 237] on div "Starter Feeds" at bounding box center [130, 244] width 125 height 14
select select
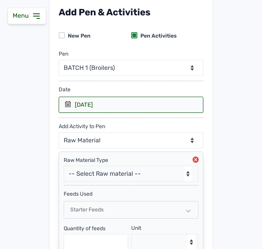
scroll to position [125, 0]
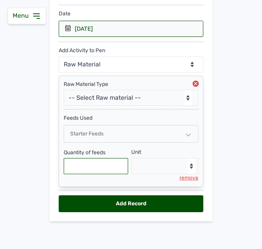
click at [96, 170] on input "text" at bounding box center [96, 166] width 64 height 16
click at [95, 164] on input "text" at bounding box center [96, 166] width 64 height 16
type input "50"
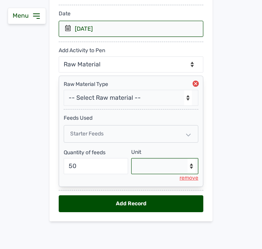
click at [151, 171] on select "--Select unit-- Bag(s) Kg" at bounding box center [164, 166] width 67 height 16
select select "Kg"
click at [131, 158] on select "--Select unit-- Bag(s) Kg" at bounding box center [164, 166] width 67 height 16
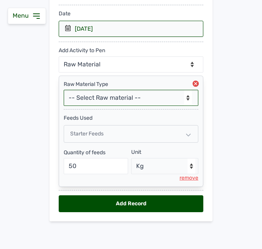
click at [148, 98] on select "-- Select Raw material -- Biomass Fuel feeds medications vaccines" at bounding box center [131, 98] width 135 height 16
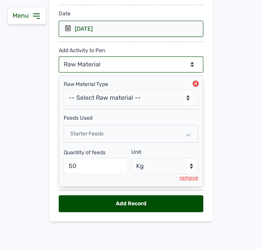
click at [143, 66] on select "--Can select multiple activity to add-- Raw Material Losses Weight" at bounding box center [131, 64] width 145 height 16
select select "Losses"
click at [59, 56] on select "--Can select multiple activity to add-- Raw Material Losses Weight" at bounding box center [131, 64] width 145 height 16
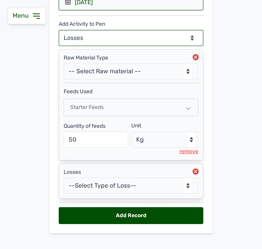
scroll to position [163, 0]
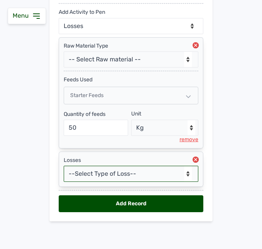
click at [121, 173] on select "--Select Type of Loss-- Mortality Culled Theft" at bounding box center [131, 174] width 135 height 16
select select "Mortality"
click at [64, 166] on select "--Select Type of Loss-- Mortality Culled Theft" at bounding box center [131, 174] width 135 height 16
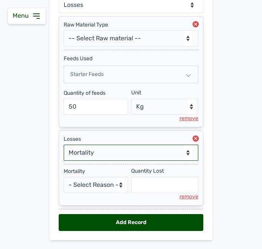
scroll to position [203, 0]
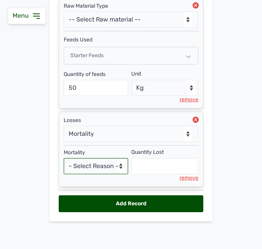
click at [108, 163] on select "- Select Reason - Disease Late Vaccination Wrong Vaccination Heat [MEDICAL_DATA…" at bounding box center [96, 166] width 64 height 16
select select "Others"
click at [64, 158] on select "- Select Reason - Disease Late Vaccination Wrong Vaccination Heat [MEDICAL_DATA…" at bounding box center [96, 166] width 64 height 16
select select "null"
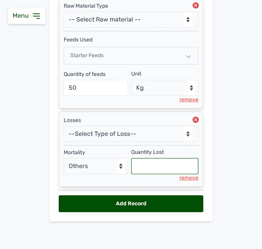
click at [153, 168] on input "text" at bounding box center [164, 166] width 67 height 16
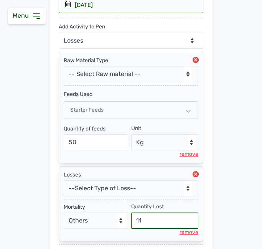
scroll to position [146, 0]
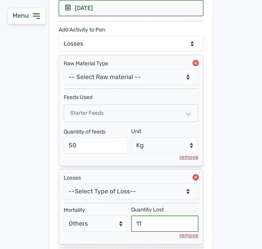
type input "11"
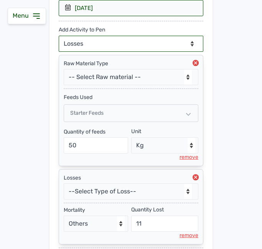
click at [130, 45] on select "--Can select multiple activity to add-- Raw Material Losses Weight" at bounding box center [131, 44] width 145 height 16
select select "Weight"
click at [59, 36] on select "--Can select multiple activity to add-- Raw Material Losses Weight" at bounding box center [131, 44] width 145 height 16
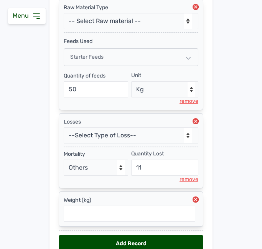
scroll to position [242, 0]
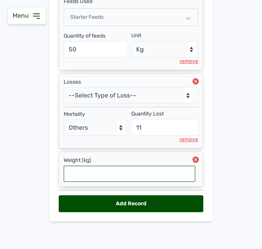
click at [107, 175] on input "text" at bounding box center [130, 174] width 132 height 16
type input "0.62"
click at [159, 207] on div "Add Record" at bounding box center [131, 203] width 145 height 17
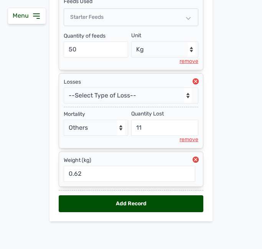
select select "null"
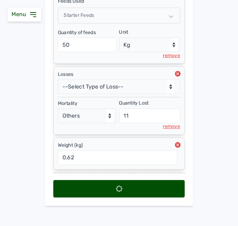
scroll to position [0, 0]
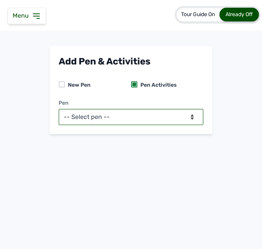
click at [146, 120] on select "-- Select pen -- BATCH 1 (Broilers)" at bounding box center [131, 117] width 145 height 16
select select "mf2jqycq6487"
click at [59, 109] on select "-- Select pen -- BATCH 1 (Broilers)" at bounding box center [131, 117] width 145 height 16
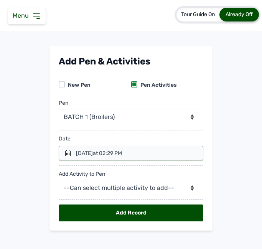
click at [66, 152] on icon at bounding box center [67, 153] width 5 height 6
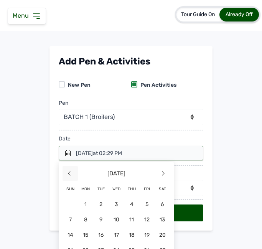
click at [64, 173] on span "<" at bounding box center [70, 173] width 15 height 15
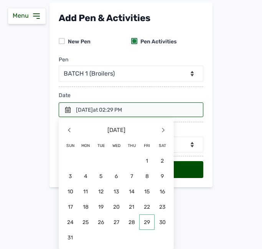
scroll to position [43, 0]
click at [69, 136] on span "<" at bounding box center [70, 129] width 15 height 15
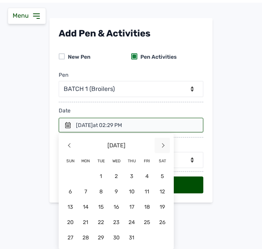
click at [165, 141] on span ">" at bounding box center [162, 145] width 15 height 15
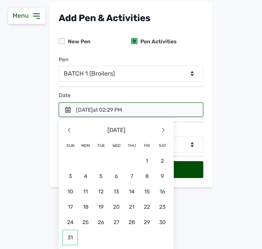
click at [71, 233] on span "31" at bounding box center [70, 237] width 15 height 15
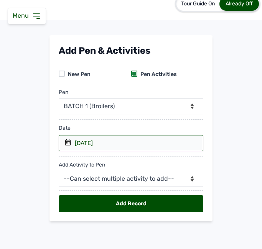
scroll to position [11, 0]
click at [112, 183] on select "--Can select multiple activity to add-- Raw Material Losses Weight" at bounding box center [131, 179] width 145 height 16
select select "Raw Material"
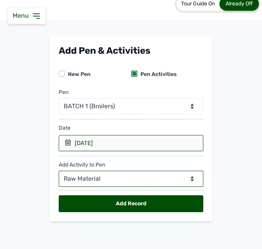
click at [59, 171] on select "--Can select multiple activity to add-- Raw Material Losses Weight" at bounding box center [131, 179] width 145 height 16
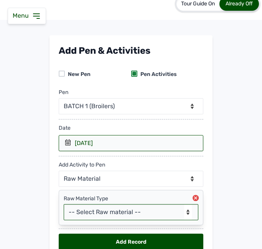
click at [117, 212] on select "-- Select Raw material -- Biomass Fuel feeds medications vaccines" at bounding box center [131, 212] width 135 height 16
select select "feeds"
click at [64, 204] on select "-- Select Raw material -- Biomass Fuel feeds medications vaccines" at bounding box center [131, 212] width 135 height 16
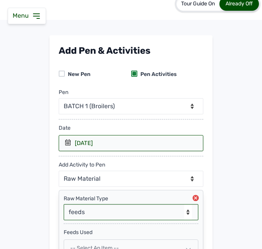
scroll to position [94, 0]
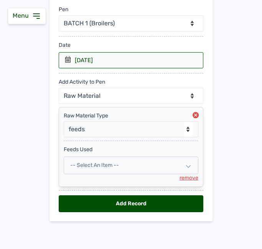
click at [143, 168] on div "-- Select an Item --" at bounding box center [131, 165] width 135 height 18
select select
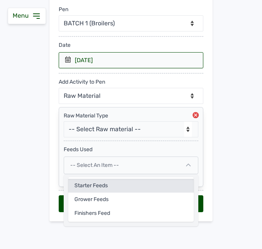
click at [121, 192] on div "Starter Feeds" at bounding box center [130, 199] width 125 height 14
select select
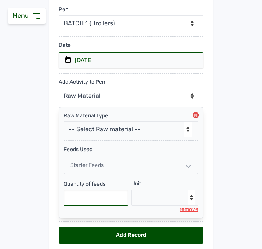
click at [104, 200] on input "text" at bounding box center [96, 197] width 64 height 16
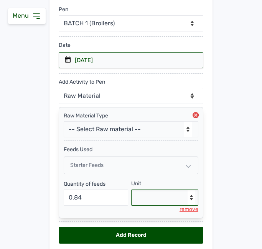
click at [148, 195] on select "--Select unit-- Bag(s) Kg" at bounding box center [164, 197] width 67 height 16
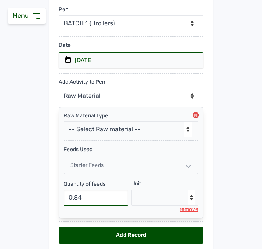
click at [98, 199] on input "0.84" at bounding box center [96, 197] width 64 height 16
type input "0"
type input "50"
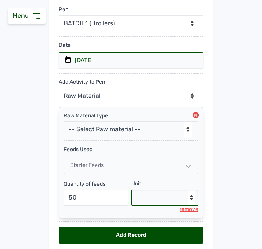
click at [167, 191] on select "--Select unit-- Bag(s) Kg" at bounding box center [164, 197] width 67 height 16
select select "Kg"
click at [131, 189] on select "--Select unit-- Bag(s) Kg" at bounding box center [164, 197] width 67 height 16
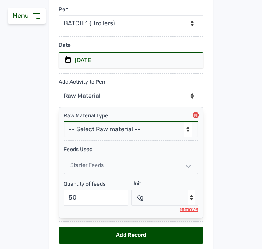
click at [146, 128] on select "-- Select Raw material -- Biomass Fuel feeds medications vaccines" at bounding box center [131, 129] width 135 height 16
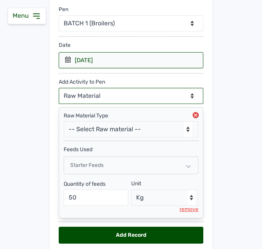
click at [137, 95] on select "--Can select multiple activity to add-- Raw Material Losses Weight" at bounding box center [131, 96] width 145 height 16
select select "Losses"
click at [59, 88] on select "--Can select multiple activity to add-- Raw Material Losses Weight" at bounding box center [131, 96] width 145 height 16
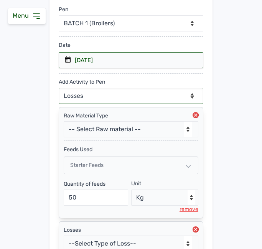
scroll to position [163, 0]
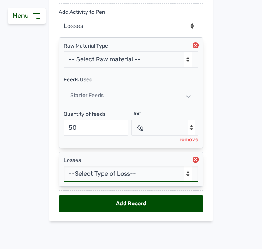
click at [118, 173] on select "--Select Type of Loss-- Mortality Culled Theft" at bounding box center [131, 174] width 135 height 16
select select "Mortality"
click at [64, 166] on select "--Select Type of Loss-- Mortality Culled Theft" at bounding box center [131, 174] width 135 height 16
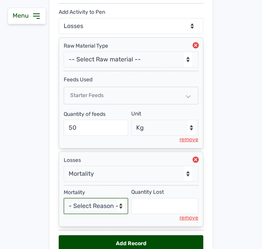
click at [109, 209] on select "- Select Reason - Disease Late Vaccination Wrong Vaccination Heat [MEDICAL_DATA…" at bounding box center [96, 206] width 64 height 16
select select "Others"
click at [64, 198] on select "- Select Reason - Disease Late Vaccination Wrong Vaccination Heat [MEDICAL_DATA…" at bounding box center [96, 206] width 64 height 16
select select "null"
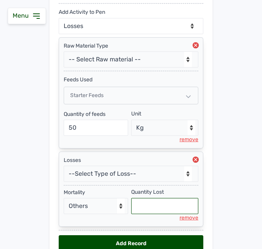
click at [143, 204] on input "text" at bounding box center [164, 206] width 67 height 16
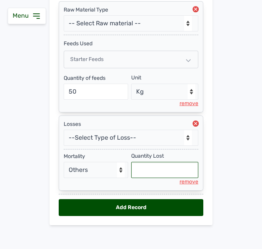
scroll to position [203, 0]
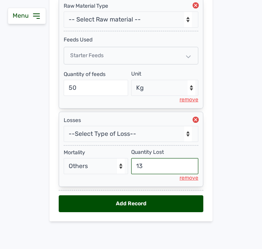
type input "13"
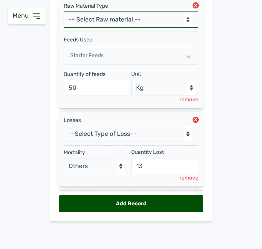
click at [157, 24] on select "-- Select Raw material -- Biomass Fuel feeds medications vaccines" at bounding box center [131, 20] width 135 height 16
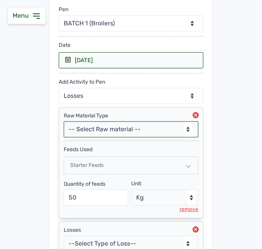
scroll to position [69, 0]
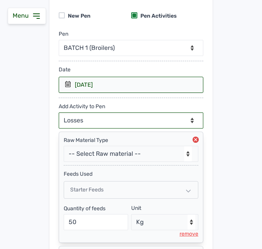
click at [129, 118] on select "--Can select multiple activity to add-- Raw Material Losses Weight" at bounding box center [131, 120] width 145 height 16
select select "Weight"
click at [59, 112] on select "--Can select multiple activity to add-- Raw Material Losses Weight" at bounding box center [131, 120] width 145 height 16
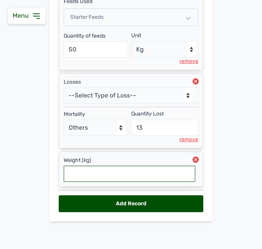
click at [130, 179] on input "text" at bounding box center [130, 174] width 132 height 16
type input "0.84"
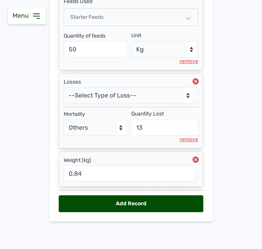
click at [128, 203] on div "Add Record" at bounding box center [131, 203] width 145 height 17
select select "null"
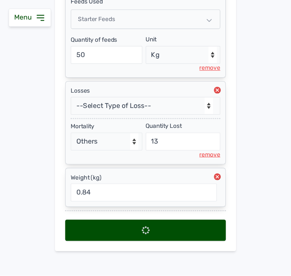
scroll to position [0, 0]
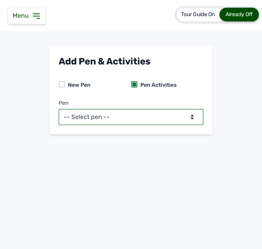
click at [172, 122] on select "-- Select pen -- BATCH 1 (Broilers)" at bounding box center [131, 117] width 145 height 16
select select "mf2jqycq6487"
click at [59, 109] on select "-- Select pen -- BATCH 1 (Broilers)" at bounding box center [131, 117] width 145 height 16
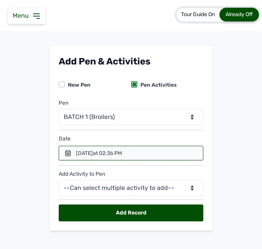
click at [67, 152] on icon at bounding box center [67, 153] width 5 height 6
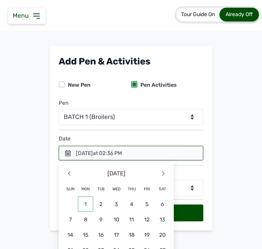
click at [155, 202] on span "1" at bounding box center [162, 203] width 15 height 15
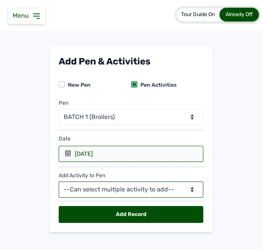
click at [86, 193] on select "--Can select multiple activity to add-- Raw Material Losses Weight" at bounding box center [131, 189] width 145 height 16
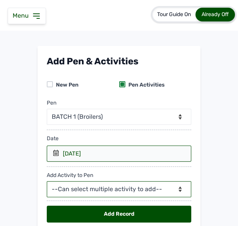
click at [88, 189] on select "--Can select multiple activity to add-- Raw Material Losses Weight" at bounding box center [119, 189] width 145 height 16
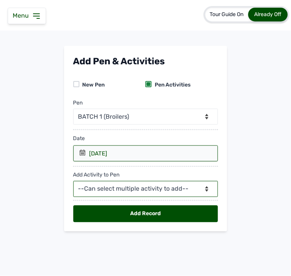
click at [141, 189] on select "--Can select multiple activity to add-- Raw Material Losses Weight" at bounding box center [145, 189] width 145 height 16
select select "Raw Material"
click at [73, 182] on select "--Can select multiple activity to add-- Raw Material Losses Weight" at bounding box center [145, 189] width 145 height 16
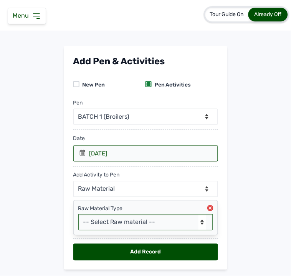
click at [115, 224] on select "-- Select Raw material -- Biomass Fuel feeds medications vaccines" at bounding box center [145, 223] width 135 height 16
click at [121, 223] on select "-- Select Raw material -- Biomass Fuel feeds medications vaccines" at bounding box center [145, 223] width 135 height 16
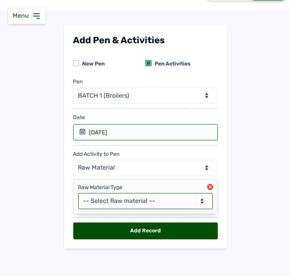
scroll to position [22, 0]
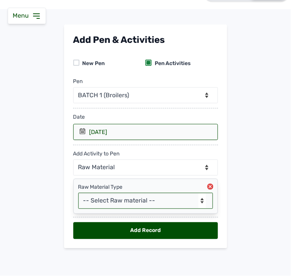
click at [141, 201] on select "-- Select Raw material -- Biomass Fuel feeds medications vaccines" at bounding box center [145, 201] width 135 height 16
select select "feeds"
click at [78, 193] on select "-- Select Raw material -- Biomass Fuel feeds medications vaccines" at bounding box center [145, 201] width 135 height 16
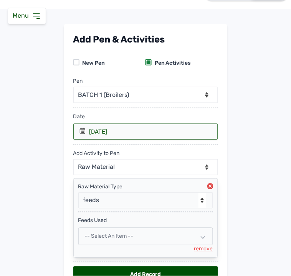
click at [120, 234] on span "-- Select an Item --" at bounding box center [109, 237] width 49 height 7
select select
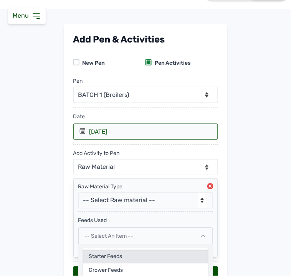
click at [103, 264] on div "Starter Feeds" at bounding box center [145, 271] width 125 height 14
select select
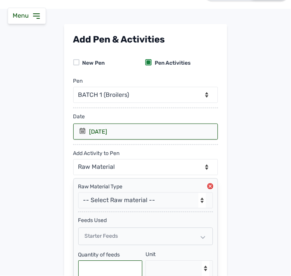
click at [105, 265] on input "text" at bounding box center [110, 269] width 64 height 16
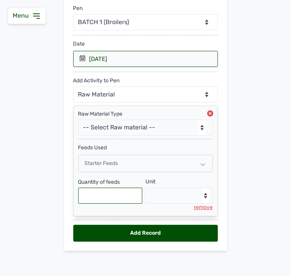
scroll to position [98, 0]
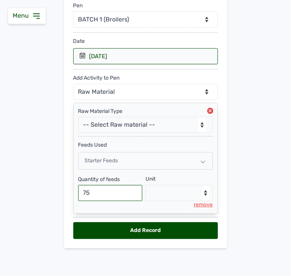
type input "75"
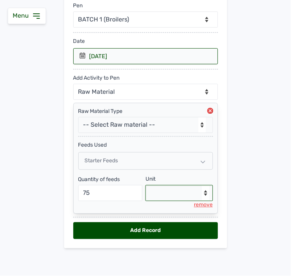
click at [165, 190] on select "--Select unit-- Bag(s) Kg" at bounding box center [178, 194] width 67 height 16
select select "Kg"
click at [145, 186] on select "--Select unit-- Bag(s) Kg" at bounding box center [178, 194] width 67 height 16
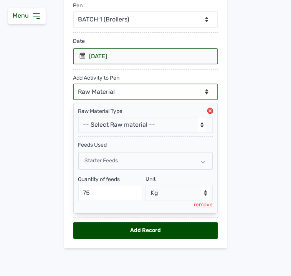
click at [121, 88] on select "--Can select multiple activity to add-- Raw Material Losses Weight" at bounding box center [145, 92] width 145 height 16
select select "Losses"
click at [73, 84] on select "--Can select multiple activity to add-- Raw Material Losses Weight" at bounding box center [145, 92] width 145 height 16
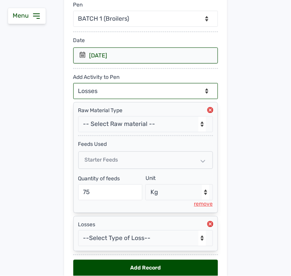
scroll to position [137, 0]
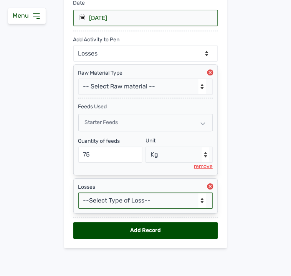
click at [113, 199] on select "--Select Type of Loss-- Mortality Culled Theft" at bounding box center [145, 201] width 135 height 16
select select "Mortality"
click at [78, 193] on select "--Select Type of Loss-- Mortality Culled Theft" at bounding box center [145, 201] width 135 height 16
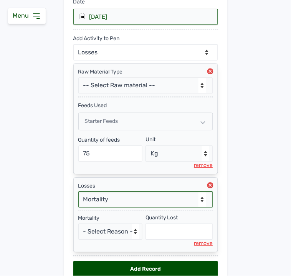
scroll to position [177, 0]
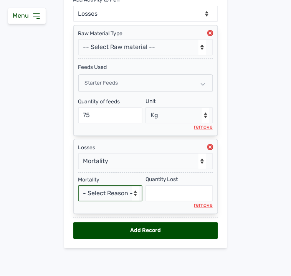
click at [115, 188] on select "- Select Reason - Disease Late Vaccination Wrong Vaccination Heat [MEDICAL_DATA…" at bounding box center [110, 194] width 64 height 16
select select "Others"
click at [78, 186] on select "- Select Reason - Disease Late Vaccination Wrong Vaccination Heat [MEDICAL_DATA…" at bounding box center [110, 194] width 64 height 16
select select "null"
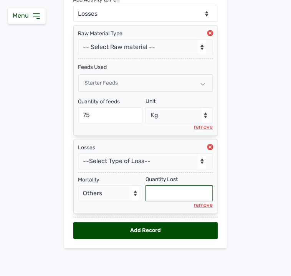
click at [170, 192] on input "text" at bounding box center [178, 194] width 67 height 16
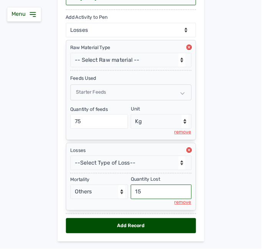
scroll to position [148, 0]
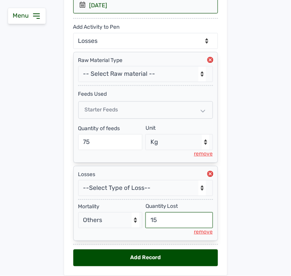
type input "15"
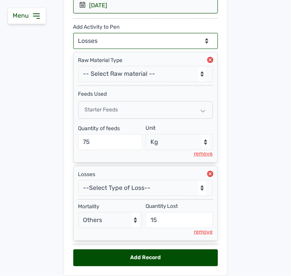
click at [156, 41] on select "--Can select multiple activity to add-- Raw Material Losses Weight" at bounding box center [145, 41] width 145 height 16
select select "Weight"
click at [73, 33] on select "--Can select multiple activity to add-- Raw Material Losses Weight" at bounding box center [145, 41] width 145 height 16
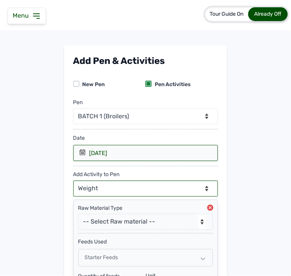
scroll to position [216, 0]
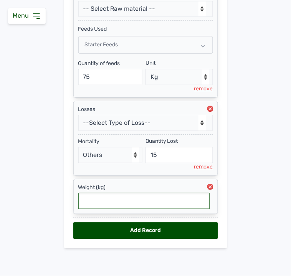
click at [120, 205] on input "text" at bounding box center [144, 201] width 132 height 16
type input "0.1"
click at [179, 229] on div "Add Record" at bounding box center [145, 231] width 145 height 17
select select "null"
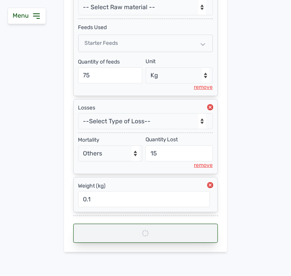
select select
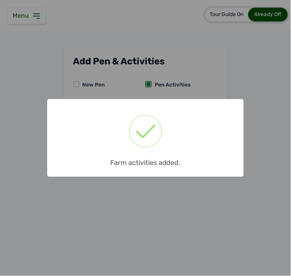
scroll to position [0, 0]
click at [230, 83] on div "× Farm activities added. OK No Cancel" at bounding box center [145, 138] width 291 height 276
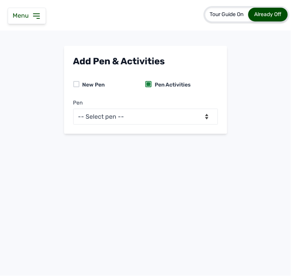
click at [39, 20] on icon at bounding box center [36, 16] width 9 height 9
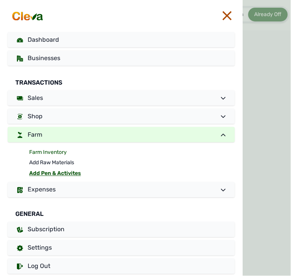
click at [44, 148] on link "Farm Inventory" at bounding box center [132, 152] width 206 height 11
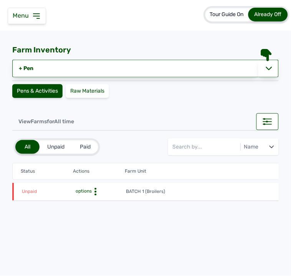
click at [94, 189] on icon at bounding box center [96, 192] width 8 height 8
click at [90, 207] on div "Farm Activities" at bounding box center [98, 203] width 54 height 9
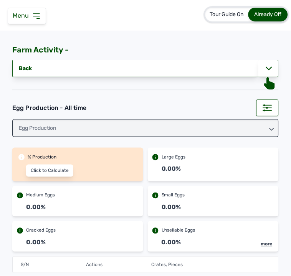
click at [90, 214] on div "0.00%" at bounding box center [77, 210] width 131 height 14
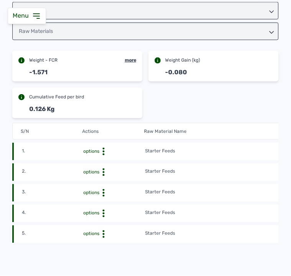
scroll to position [118, 0]
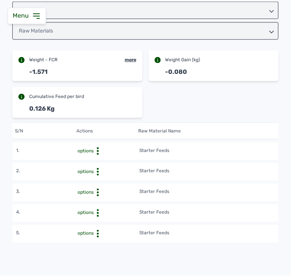
scroll to position [0, 0]
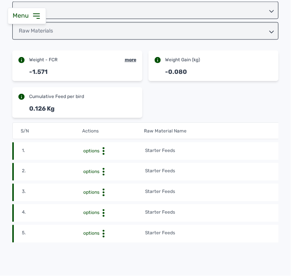
click at [132, 60] on div "more" at bounding box center [131, 60] width 12 height 6
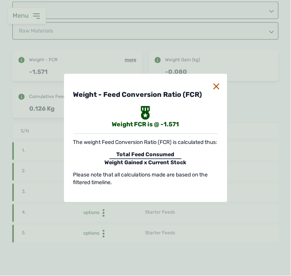
click at [254, 116] on div "Weight - Feed Conversion Ratio (FCR) Weight FCR is @ -1.571 The weight Feed Con…" at bounding box center [145, 138] width 291 height 276
click at [217, 84] on icon at bounding box center [216, 87] width 6 height 6
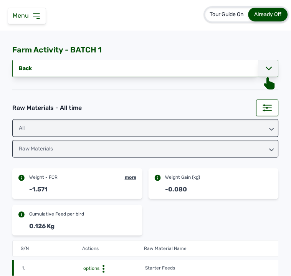
click at [266, 67] on icon at bounding box center [269, 69] width 6 height 6
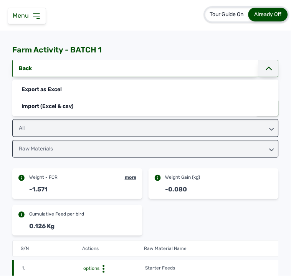
click at [197, 212] on div "Weight - FCR more -1.571 Weight Gain (kg) -0.080 Cumulative Feed per bird 0.126…" at bounding box center [145, 202] width 266 height 67
click at [183, 177] on div "Weight Gain (kg)" at bounding box center [182, 178] width 35 height 6
click at [224, 128] on div "All" at bounding box center [145, 129] width 266 height 18
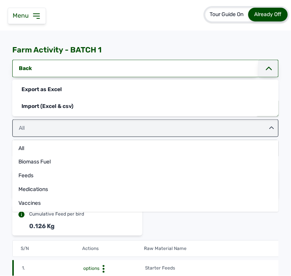
click at [224, 128] on div "All" at bounding box center [145, 129] width 266 height 18
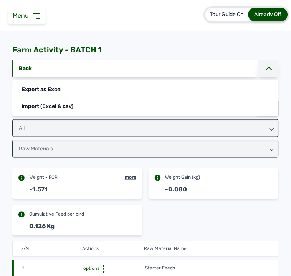
click at [222, 148] on div "Raw Materials" at bounding box center [145, 149] width 266 height 18
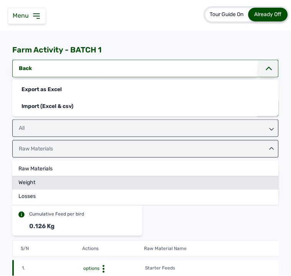
click at [189, 190] on div "Weight" at bounding box center [145, 197] width 266 height 14
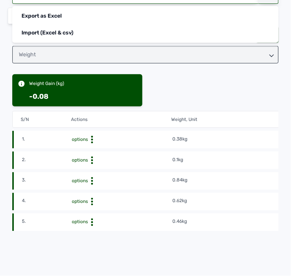
scroll to position [133, 0]
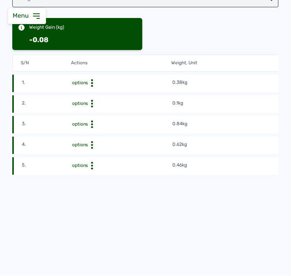
click at [240, 162] on td "0.46kg" at bounding box center [272, 166] width 201 height 8
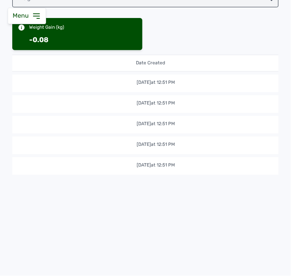
scroll to position [0, 219]
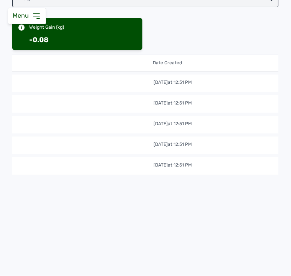
click at [267, 174] on div "S/N Actions Weight, Unit Date Created Reference # 1. options 0.38kg [DATE] 12:5…" at bounding box center [145, 137] width 266 height 174
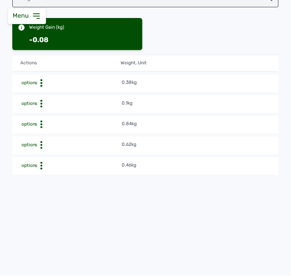
scroll to position [0, 49]
click at [41, 80] on icon at bounding box center [43, 84] width 8 height 8
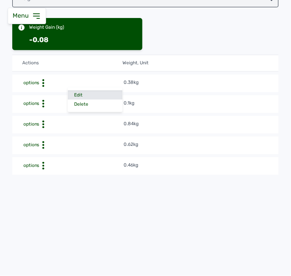
click at [74, 93] on div "Edit" at bounding box center [95, 95] width 54 height 9
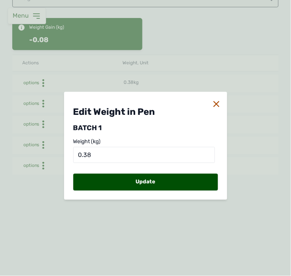
click at [215, 104] on icon at bounding box center [216, 104] width 6 height 6
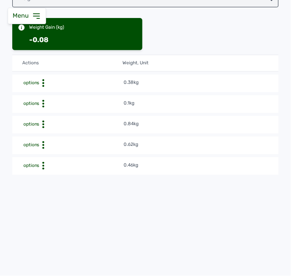
click at [43, 80] on circle at bounding box center [43, 81] width 2 height 2
click at [78, 100] on div "Delete" at bounding box center [95, 104] width 54 height 9
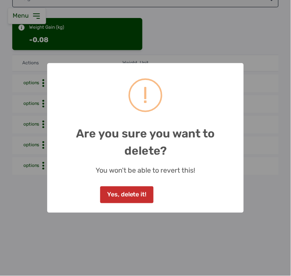
click at [138, 195] on button "Yes, delete it!" at bounding box center [126, 195] width 53 height 17
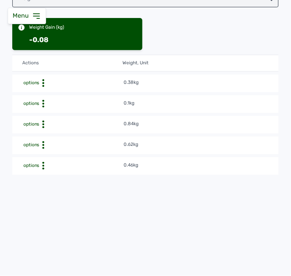
scroll to position [0, 0]
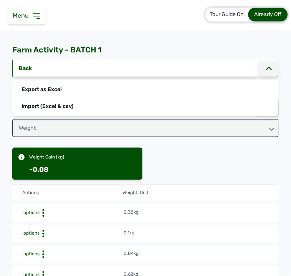
click at [35, 14] on icon at bounding box center [36, 16] width 9 height 9
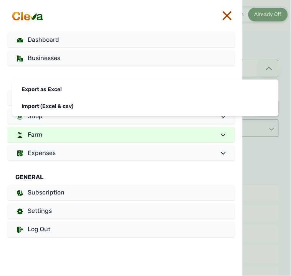
click at [66, 133] on link "Farm" at bounding box center [121, 134] width 227 height 15
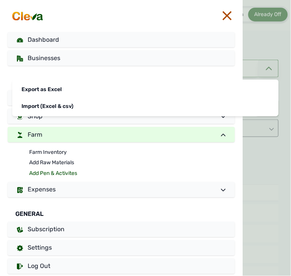
click at [52, 171] on link "Add Pen & Activites" at bounding box center [132, 174] width 206 height 11
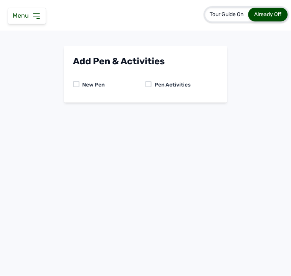
click at [147, 84] on div at bounding box center [148, 84] width 6 height 6
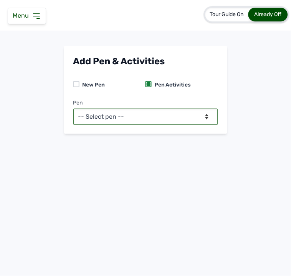
click at [137, 120] on select "-- Select pen -- BATCH 1 (Broilers)" at bounding box center [145, 117] width 145 height 16
select select "mf2jqycq6487"
click at [73, 109] on select "-- Select pen -- BATCH 1 (Broilers)" at bounding box center [145, 117] width 145 height 16
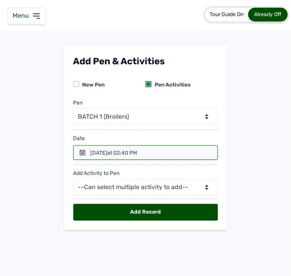
click at [94, 152] on div "[DATE] 02:40 PM" at bounding box center [113, 154] width 47 height 8
click at [82, 150] on div at bounding box center [145, 153] width 145 height 15
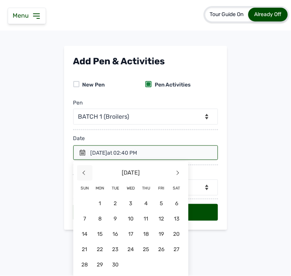
click at [82, 169] on span "<" at bounding box center [84, 173] width 15 height 15
click at [141, 261] on span "28" at bounding box center [145, 265] width 15 height 15
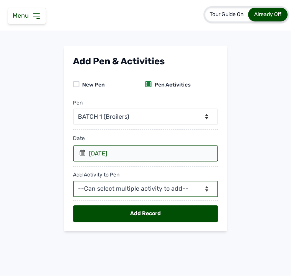
click at [125, 190] on select "--Can select multiple activity to add-- Raw Material Losses Weight" at bounding box center [145, 189] width 145 height 16
click at [73, 182] on select "--Can select multiple activity to add-- Raw Material Losses Weight" at bounding box center [145, 189] width 145 height 16
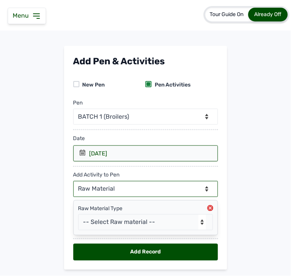
click at [122, 189] on select "--Can select multiple activity to add-- Raw Material Losses Weight" at bounding box center [145, 189] width 145 height 16
click at [73, 182] on select "--Can select multiple activity to add-- Raw Material Losses Weight" at bounding box center [145, 189] width 145 height 16
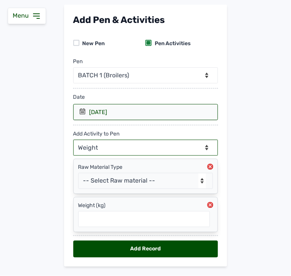
scroll to position [61, 0]
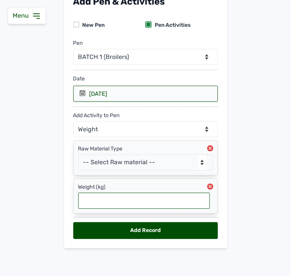
click at [112, 198] on input "text" at bounding box center [144, 201] width 132 height 16
click at [209, 147] on icon at bounding box center [210, 148] width 3 height 3
select select "null"
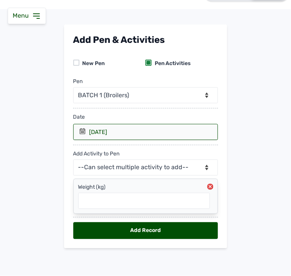
scroll to position [22, 0]
click at [111, 205] on input "text" at bounding box center [144, 201] width 132 height 16
type input "0.038"
click at [136, 230] on div "Add Record" at bounding box center [145, 231] width 145 height 17
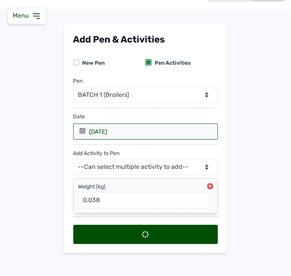
select select
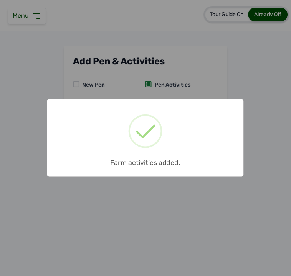
scroll to position [0, 0]
click at [135, 165] on div "Farm activities added." at bounding box center [145, 160] width 196 height 17
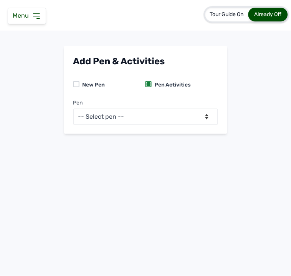
click at [36, 16] on icon at bounding box center [36, 16] width 6 height 5
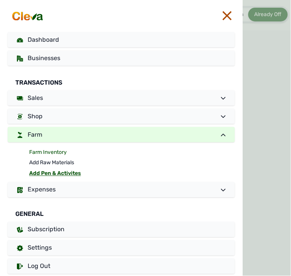
click at [54, 148] on link "Farm Inventory" at bounding box center [132, 152] width 206 height 11
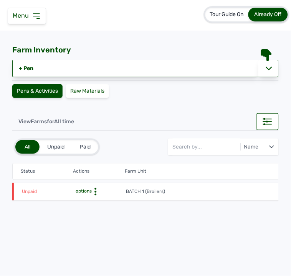
click at [93, 188] on icon at bounding box center [96, 192] width 8 height 8
click at [91, 204] on div "Farm Activities" at bounding box center [98, 203] width 54 height 9
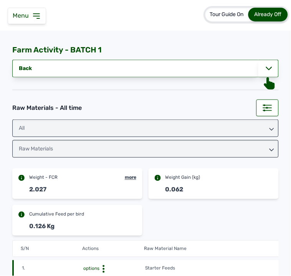
scroll to position [189, 0]
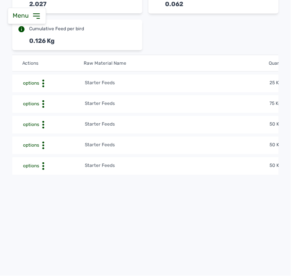
scroll to position [0, 51]
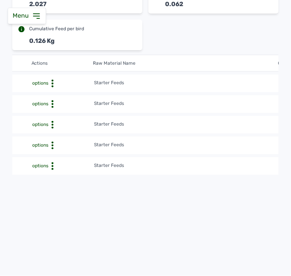
click at [51, 80] on icon at bounding box center [53, 84] width 8 height 8
click at [56, 91] on div "Delete" at bounding box center [65, 95] width 54 height 9
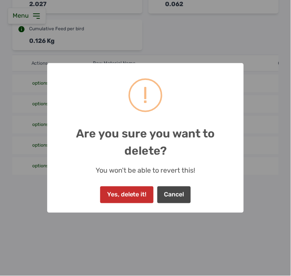
click at [126, 193] on button "Yes, delete it!" at bounding box center [126, 195] width 53 height 17
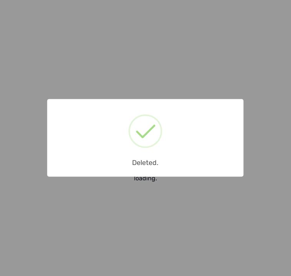
scroll to position [169, 0]
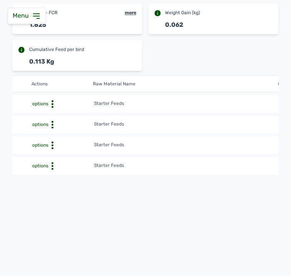
click at [33, 14] on icon at bounding box center [36, 16] width 9 height 9
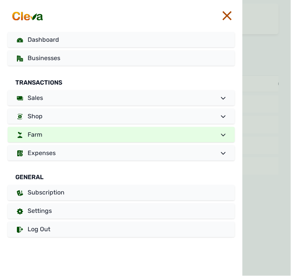
click at [68, 136] on link "Farm" at bounding box center [121, 134] width 227 height 15
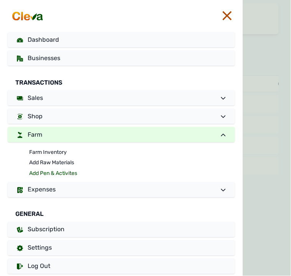
click at [55, 173] on link "Add Pen & Activites" at bounding box center [132, 174] width 206 height 11
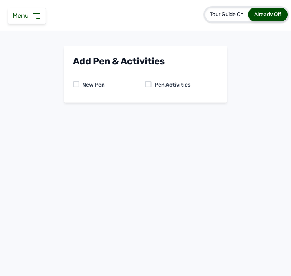
click at [148, 84] on div at bounding box center [148, 84] width 6 height 6
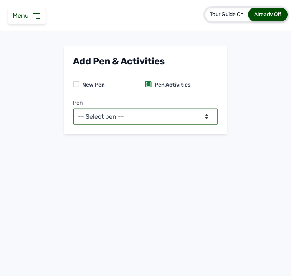
click at [127, 115] on select "-- Select pen -- BATCH 1 (Broilers)" at bounding box center [145, 117] width 145 height 16
select select "mf2jqycq6487"
click at [73, 109] on select "-- Select pen -- BATCH 1 (Broilers)" at bounding box center [145, 117] width 145 height 16
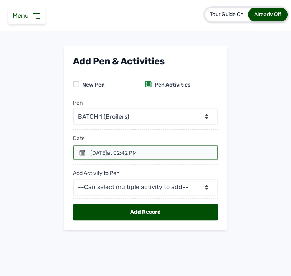
click at [79, 154] on icon at bounding box center [82, 153] width 6 height 6
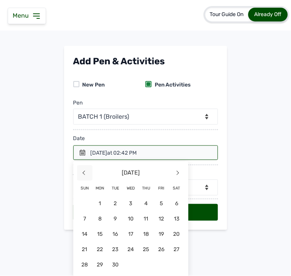
click at [77, 171] on span "<" at bounding box center [84, 173] width 15 height 15
click at [144, 268] on span "28" at bounding box center [145, 265] width 15 height 15
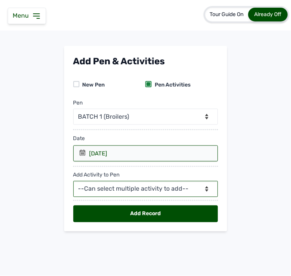
click at [137, 189] on select "--Can select multiple activity to add-- Raw Material Losses Weight" at bounding box center [145, 189] width 145 height 16
select select "Raw Material"
click at [73, 182] on select "--Can select multiple activity to add-- Raw Material Losses Weight" at bounding box center [145, 189] width 145 height 16
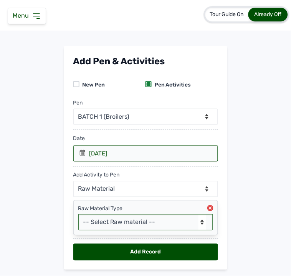
click at [116, 224] on select "-- Select Raw material -- Biomass Fuel feeds medications vaccines" at bounding box center [145, 223] width 135 height 16
select select "feeds"
click at [78, 215] on select "-- Select Raw material -- Biomass Fuel feeds medications vaccines" at bounding box center [145, 223] width 135 height 16
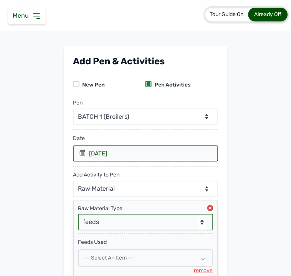
scroll to position [67, 0]
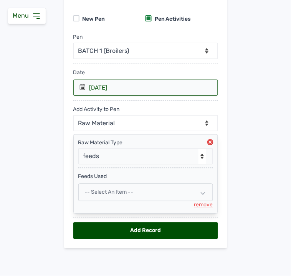
click at [117, 194] on span "-- Select an Item --" at bounding box center [109, 192] width 49 height 7
select select
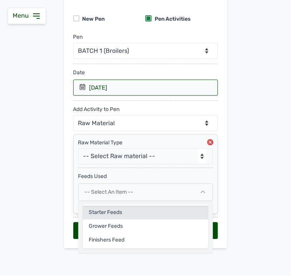
click at [113, 220] on div "Starter Feeds" at bounding box center [145, 227] width 125 height 14
select select
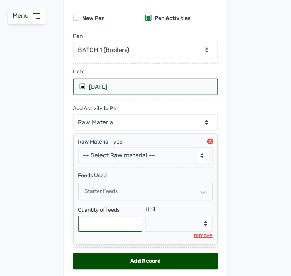
click at [111, 224] on input "text" at bounding box center [110, 224] width 64 height 16
type input "25"
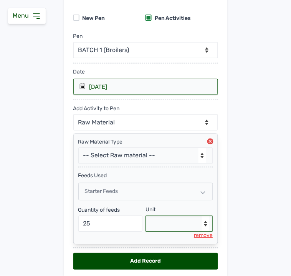
click at [162, 229] on select "--Select unit-- Bag(s) Kg" at bounding box center [178, 224] width 67 height 16
select select "Kg"
click at [145, 217] on select "--Select unit-- Bag(s) Kg" at bounding box center [178, 224] width 67 height 16
click at [148, 263] on div "Add Record" at bounding box center [145, 261] width 145 height 17
select select "null"
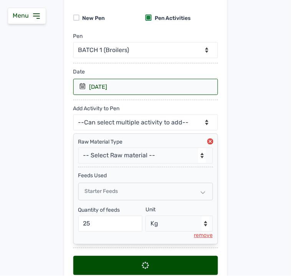
select select
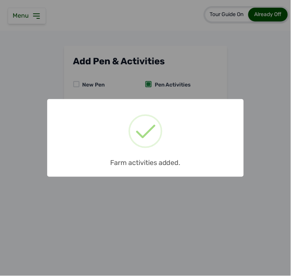
click at [174, 224] on div "× Farm activities added. OK No Cancel" at bounding box center [145, 138] width 291 height 276
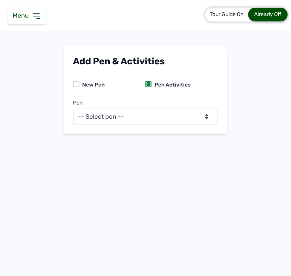
click at [36, 18] on icon at bounding box center [36, 16] width 9 height 9
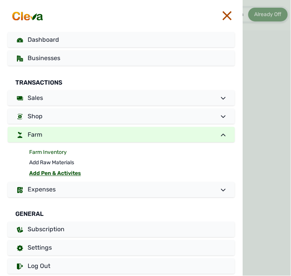
click at [58, 150] on link "Farm Inventory" at bounding box center [132, 152] width 206 height 11
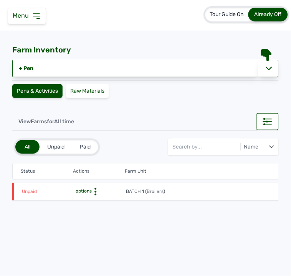
click at [94, 190] on icon at bounding box center [96, 192] width 8 height 8
click at [91, 201] on div "Farm Activities" at bounding box center [98, 203] width 54 height 9
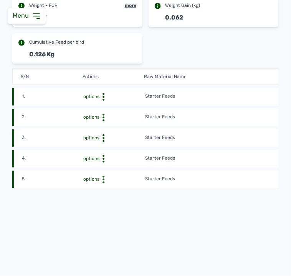
scroll to position [168, 0]
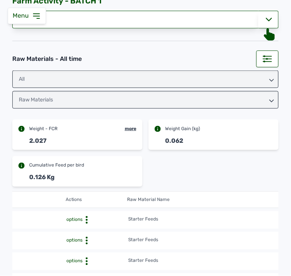
scroll to position [0, 0]
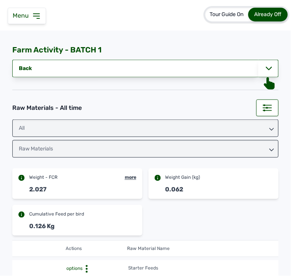
click at [209, 145] on div "Raw Materials" at bounding box center [145, 149] width 266 height 18
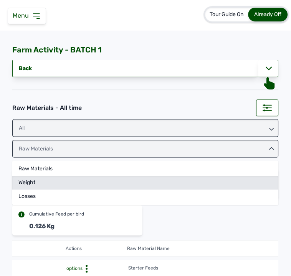
click at [169, 190] on div "Weight" at bounding box center [145, 197] width 266 height 14
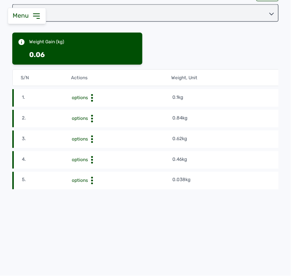
scroll to position [112, 0]
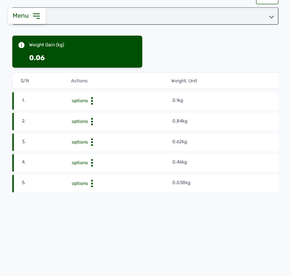
click at [89, 105] on icon at bounding box center [92, 101] width 8 height 8
click at [123, 172] on div "Edit" at bounding box center [144, 175] width 54 height 9
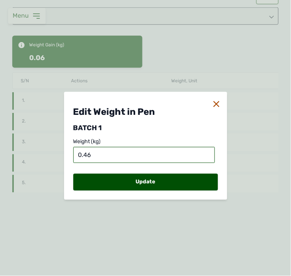
click at [83, 154] on input "0.46" at bounding box center [143, 155] width 141 height 16
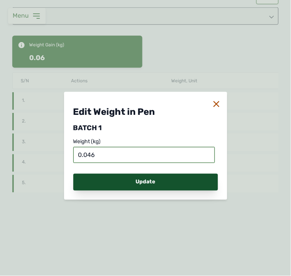
type input "0.046"
click at [103, 181] on div "Update" at bounding box center [145, 182] width 145 height 17
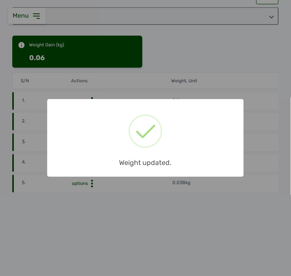
click at [116, 156] on div "Weight updated." at bounding box center [145, 160] width 196 height 17
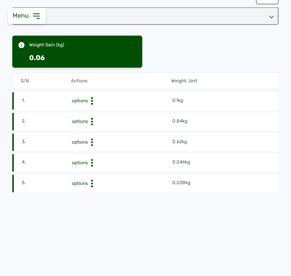
click at [91, 105] on icon at bounding box center [92, 101] width 8 height 8
click at [129, 156] on div "Edit" at bounding box center [144, 154] width 54 height 9
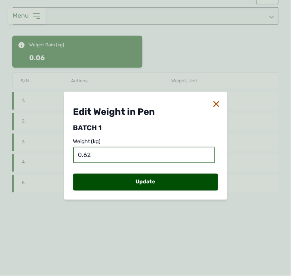
click at [83, 156] on input "0.62" at bounding box center [143, 155] width 141 height 16
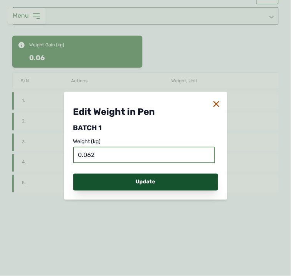
type input "0.062"
click at [127, 179] on div "Update" at bounding box center [145, 182] width 145 height 17
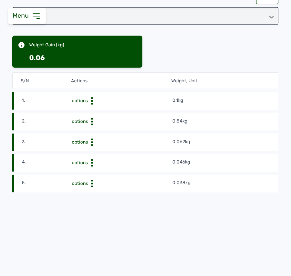
click at [91, 102] on circle at bounding box center [92, 101] width 2 height 2
click at [118, 133] on div "Edit" at bounding box center [144, 133] width 54 height 9
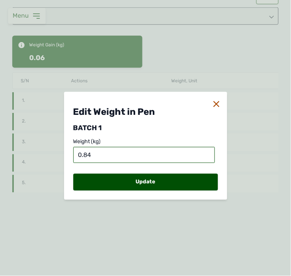
click at [83, 154] on input "0.84" at bounding box center [143, 155] width 141 height 16
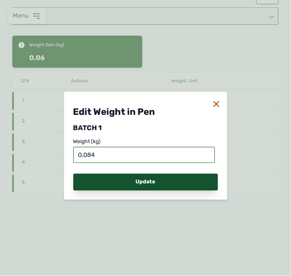
type input "0.084"
click at [105, 179] on div "Update" at bounding box center [145, 182] width 145 height 17
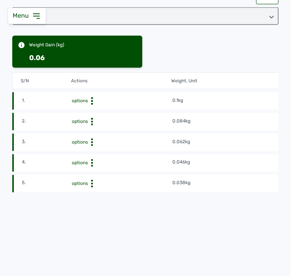
click at [234, 100] on td "0.1kg" at bounding box center [272, 101] width 201 height 8
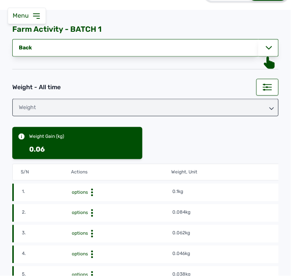
scroll to position [0, 0]
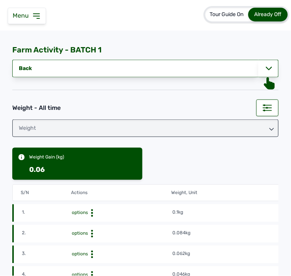
click at [262, 130] on div "Weight" at bounding box center [145, 129] width 266 height 18
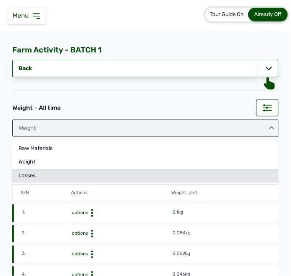
click at [141, 175] on div "Losses" at bounding box center [145, 176] width 266 height 14
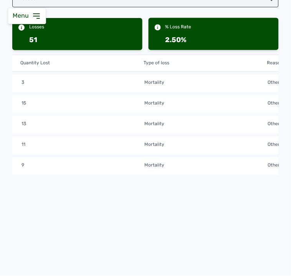
scroll to position [0, 34]
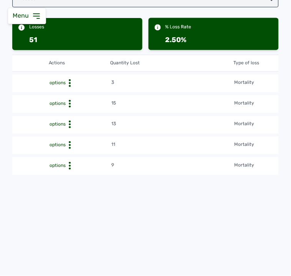
click at [67, 80] on icon at bounding box center [70, 84] width 8 height 8
click at [70, 94] on div "Edit" at bounding box center [83, 95] width 54 height 9
select select "Others"
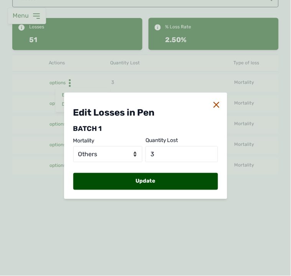
click at [216, 104] on icon at bounding box center [216, 105] width 6 height 6
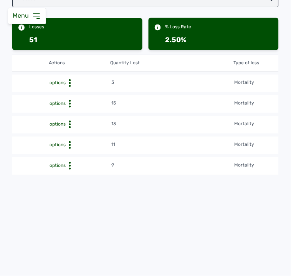
click at [68, 82] on icon at bounding box center [70, 84] width 8 height 8
click at [74, 100] on div "Delete" at bounding box center [83, 104] width 54 height 9
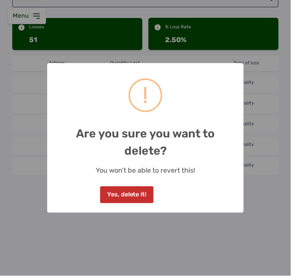
click at [140, 196] on button "Yes, delete it!" at bounding box center [126, 195] width 53 height 17
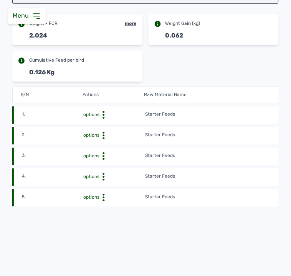
click at [209, 111] on td "Starter Feeds" at bounding box center [237, 115] width 185 height 8
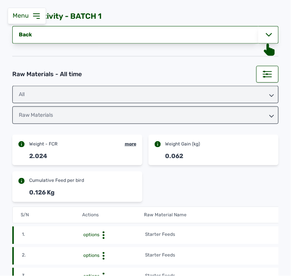
scroll to position [1, 0]
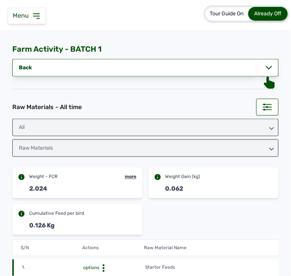
click at [37, 16] on icon at bounding box center [36, 16] width 6 height 5
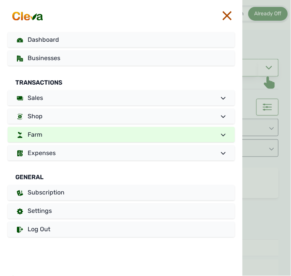
click at [69, 132] on link "Farm" at bounding box center [121, 134] width 227 height 15
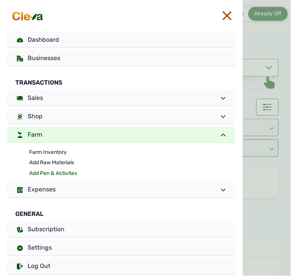
click at [59, 173] on link "Add Pen & Activites" at bounding box center [132, 174] width 206 height 11
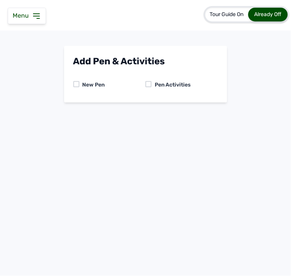
click at [148, 86] on div at bounding box center [148, 84] width 6 height 6
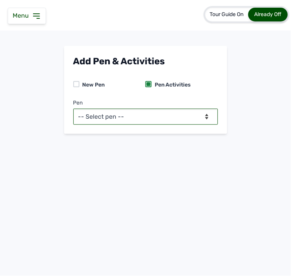
click at [138, 120] on select "-- Select pen -- BATCH 1 (Broilers)" at bounding box center [145, 117] width 145 height 16
select select "mf2jqycq6487"
click at [73, 109] on select "-- Select pen -- BATCH 1 (Broilers)" at bounding box center [145, 117] width 145 height 16
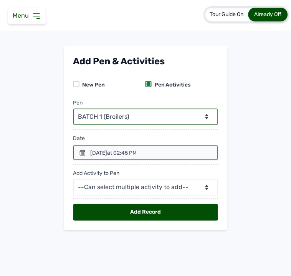
click at [81, 154] on icon at bounding box center [82, 153] width 6 height 6
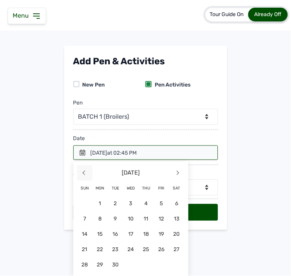
click at [82, 171] on span "<" at bounding box center [84, 173] width 15 height 15
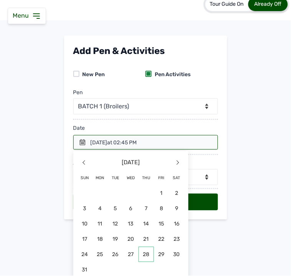
scroll to position [16, 0]
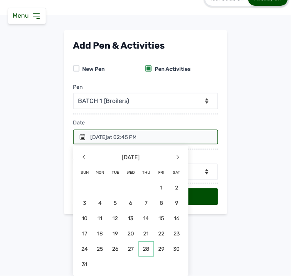
click at [143, 248] on span "28" at bounding box center [145, 249] width 15 height 15
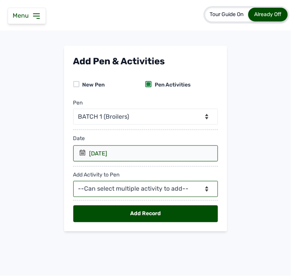
click at [124, 186] on select "--Can select multiple activity to add-- Raw Material Losses Weight" at bounding box center [145, 189] width 145 height 16
select select "Losses"
click at [73, 182] on select "--Can select multiple activity to add-- Raw Material Losses Weight" at bounding box center [145, 189] width 145 height 16
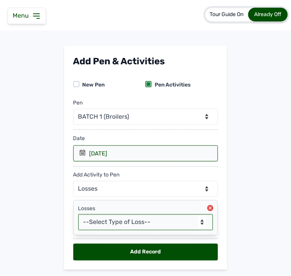
click at [113, 228] on select "--Select Type of Loss-- Mortality Culled Theft" at bounding box center [145, 223] width 135 height 16
select select "Mortality"
click at [78, 215] on select "--Select Type of Loss-- Mortality Culled Theft" at bounding box center [145, 223] width 135 height 16
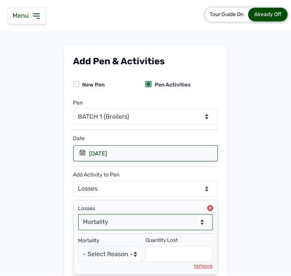
scroll to position [62, 0]
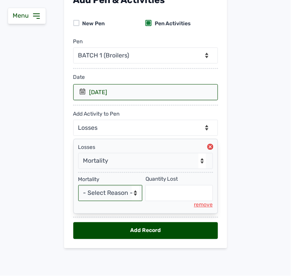
click at [112, 194] on select "- Select Reason - Disease Late Vaccination Wrong Vaccination Heat [MEDICAL_DATA…" at bounding box center [110, 194] width 64 height 16
select select "Others"
click at [78, 186] on select "- Select Reason - Disease Late Vaccination Wrong Vaccination Heat [MEDICAL_DATA…" at bounding box center [110, 194] width 64 height 16
select select "null"
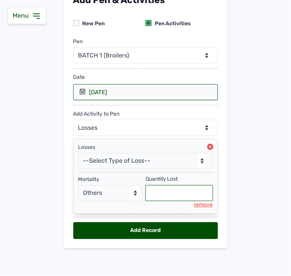
click at [177, 193] on input "text" at bounding box center [178, 194] width 67 height 16
type input "3"
click at [183, 232] on div "Add Record" at bounding box center [145, 231] width 145 height 17
select select "null"
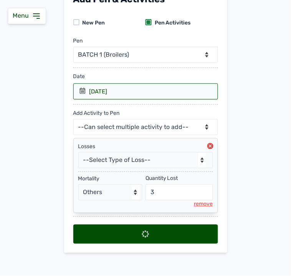
select select
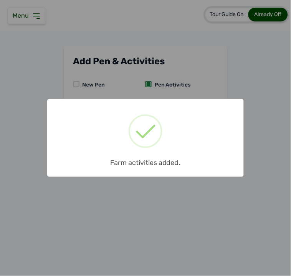
scroll to position [0, 0]
click at [232, 217] on div "× Farm activities added. OK No Cancel" at bounding box center [145, 138] width 291 height 276
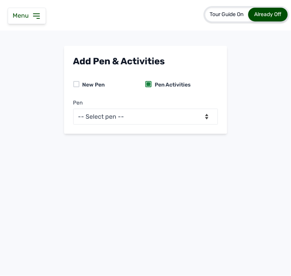
click at [37, 19] on icon at bounding box center [36, 16] width 9 height 9
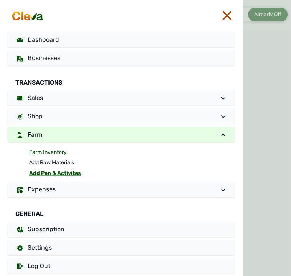
click at [59, 153] on link "Farm Inventory" at bounding box center [132, 152] width 206 height 11
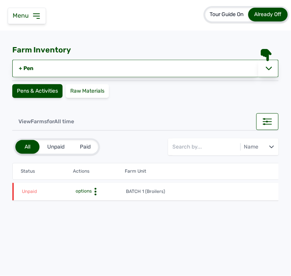
click at [94, 194] on icon at bounding box center [96, 192] width 8 height 8
click at [90, 212] on div "Pay Debt" at bounding box center [98, 213] width 54 height 9
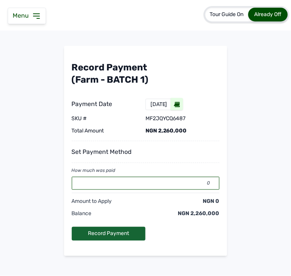
click at [119, 185] on input "0" at bounding box center [146, 183] width 148 height 13
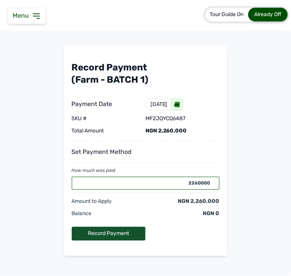
type input "2260000"
click at [129, 233] on div "Record Payment" at bounding box center [109, 234] width 74 height 14
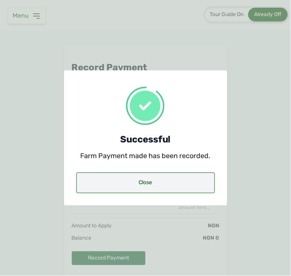
click at [150, 181] on div "Close" at bounding box center [145, 183] width 138 height 21
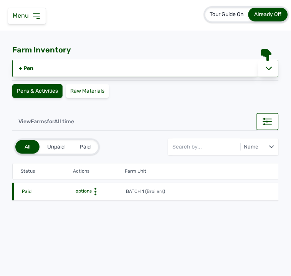
click at [166, 105] on div "View Farms for All time" at bounding box center [145, 115] width 266 height 29
click at [95, 91] on div "Raw Materials" at bounding box center [87, 91] width 43 height 14
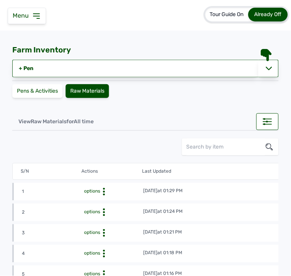
click at [237, 188] on td "[DATE] 01:29 PM" at bounding box center [234, 192] width 182 height 8
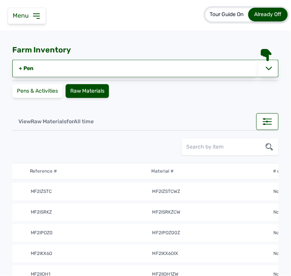
scroll to position [0, 562]
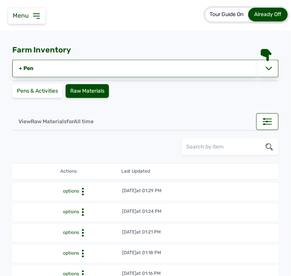
scroll to position [0, 0]
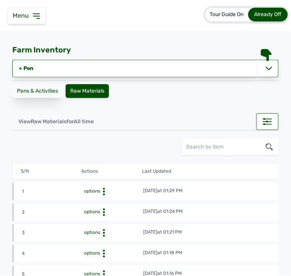
click at [50, 87] on div "Pens & Activities" at bounding box center [37, 91] width 50 height 14
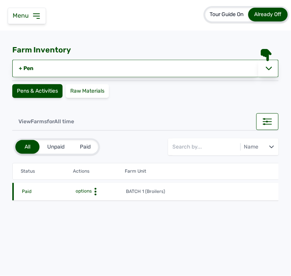
click at [36, 13] on icon at bounding box center [36, 16] width 9 height 9
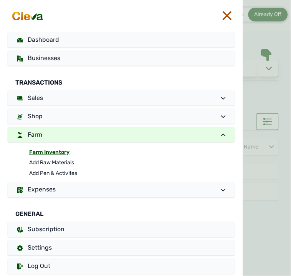
click at [49, 151] on link "Farm Inventory" at bounding box center [132, 152] width 206 height 11
click at [60, 151] on link "Farm Inventory" at bounding box center [132, 152] width 206 height 11
click at [225, 18] on icon at bounding box center [226, 15] width 9 height 9
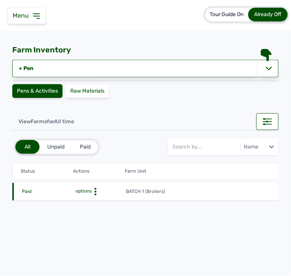
click at [95, 193] on icon at bounding box center [96, 192] width 8 height 8
click at [98, 200] on div "Farm Activities" at bounding box center [98, 203] width 54 height 9
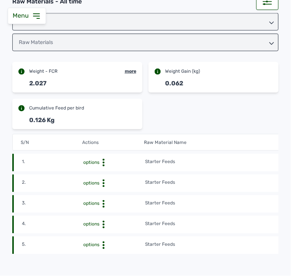
scroll to position [104, 0]
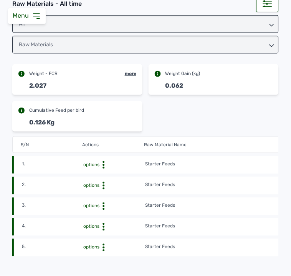
click at [202, 166] on td "Starter Feeds" at bounding box center [237, 165] width 185 height 8
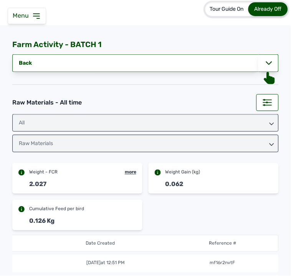
scroll to position [0, 0]
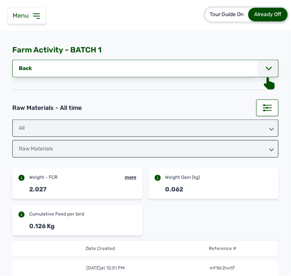
click at [260, 65] on div at bounding box center [268, 69] width 20 height 18
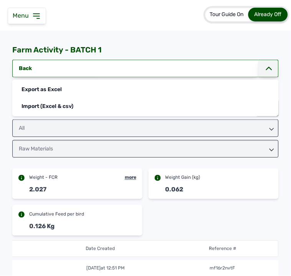
click at [266, 69] on icon at bounding box center [269, 68] width 6 height 3
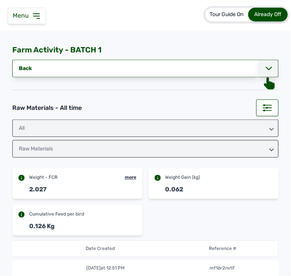
click at [31, 24] on div "Tour Guide On Already Off Deft Integrated..." at bounding box center [145, 15] width 291 height 31
click at [37, 13] on icon at bounding box center [36, 16] width 9 height 9
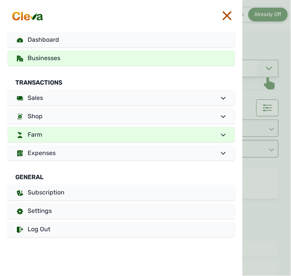
click at [103, 54] on link "Businesses" at bounding box center [121, 58] width 227 height 15
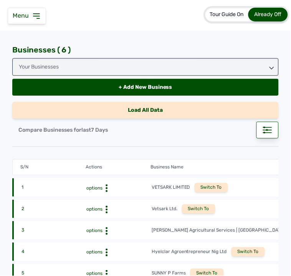
click at [212, 116] on div "Load All Data" at bounding box center [145, 110] width 266 height 17
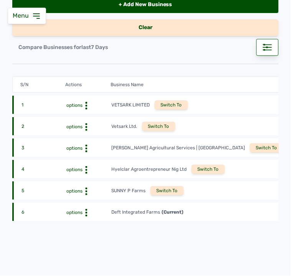
scroll to position [108, 0]
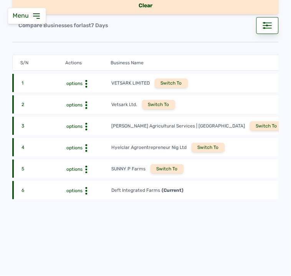
click at [169, 166] on div "Switch To" at bounding box center [166, 169] width 33 height 9
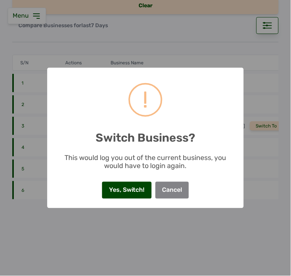
click at [133, 188] on button "Yes, Switch!" at bounding box center [126, 190] width 49 height 17
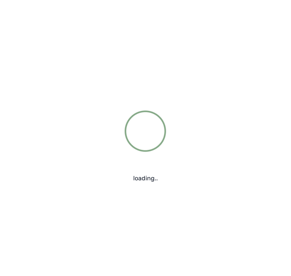
scroll to position [0, 0]
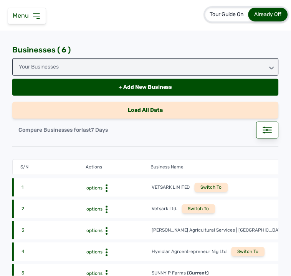
click at [38, 14] on icon at bounding box center [36, 16] width 6 height 5
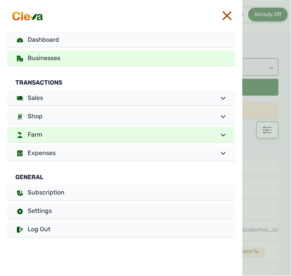
click at [54, 130] on link "Farm" at bounding box center [121, 134] width 227 height 15
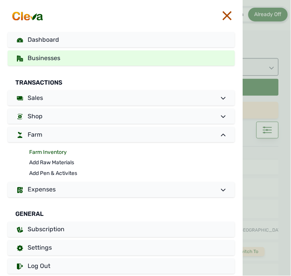
click at [49, 152] on link "Farm Inventory" at bounding box center [132, 152] width 206 height 11
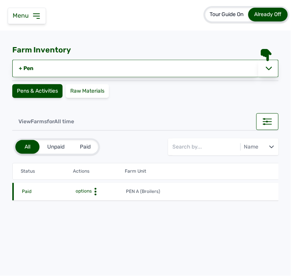
click at [94, 192] on icon at bounding box center [96, 192] width 8 height 8
click at [94, 204] on div "Farm Activities" at bounding box center [98, 203] width 54 height 9
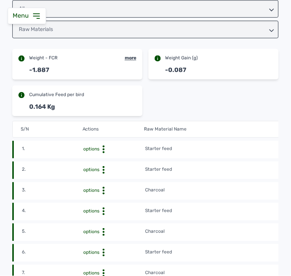
scroll to position [113, 0]
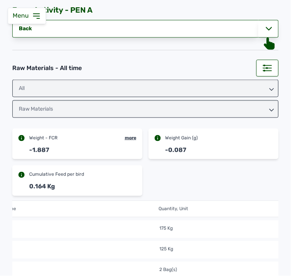
scroll to position [21, 0]
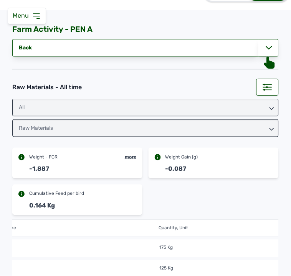
click at [201, 106] on div "All" at bounding box center [145, 108] width 266 height 18
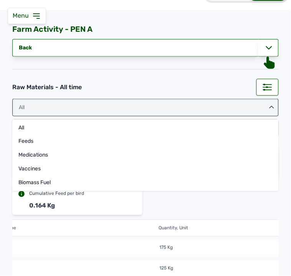
click at [219, 106] on div "All" at bounding box center [145, 108] width 266 height 18
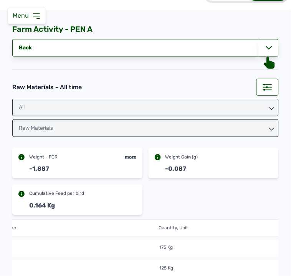
click at [221, 127] on div "Raw Materials" at bounding box center [145, 129] width 266 height 18
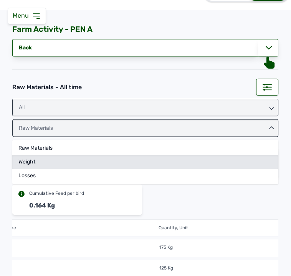
click at [189, 169] on div "Weight" at bounding box center [145, 176] width 266 height 14
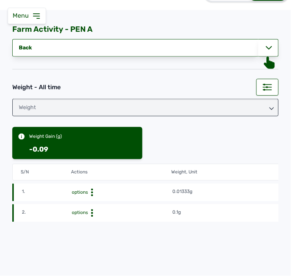
click at [235, 189] on td "0.01333g" at bounding box center [272, 193] width 201 height 8
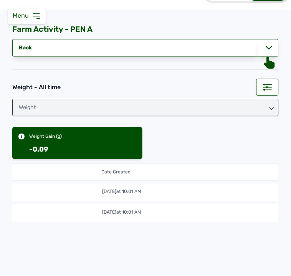
scroll to position [0, 307]
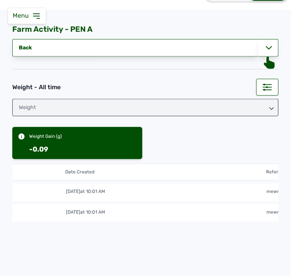
click at [163, 223] on div "S/N Actions Weight, Unit Date Created Reference # 1. options 0.01333g 29th Aug …" at bounding box center [145, 216] width 266 height 112
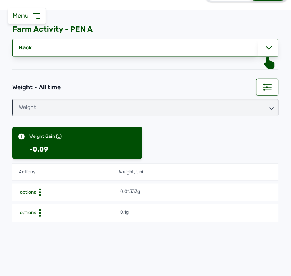
scroll to position [0, 51]
